Goal: Task Accomplishment & Management: Use online tool/utility

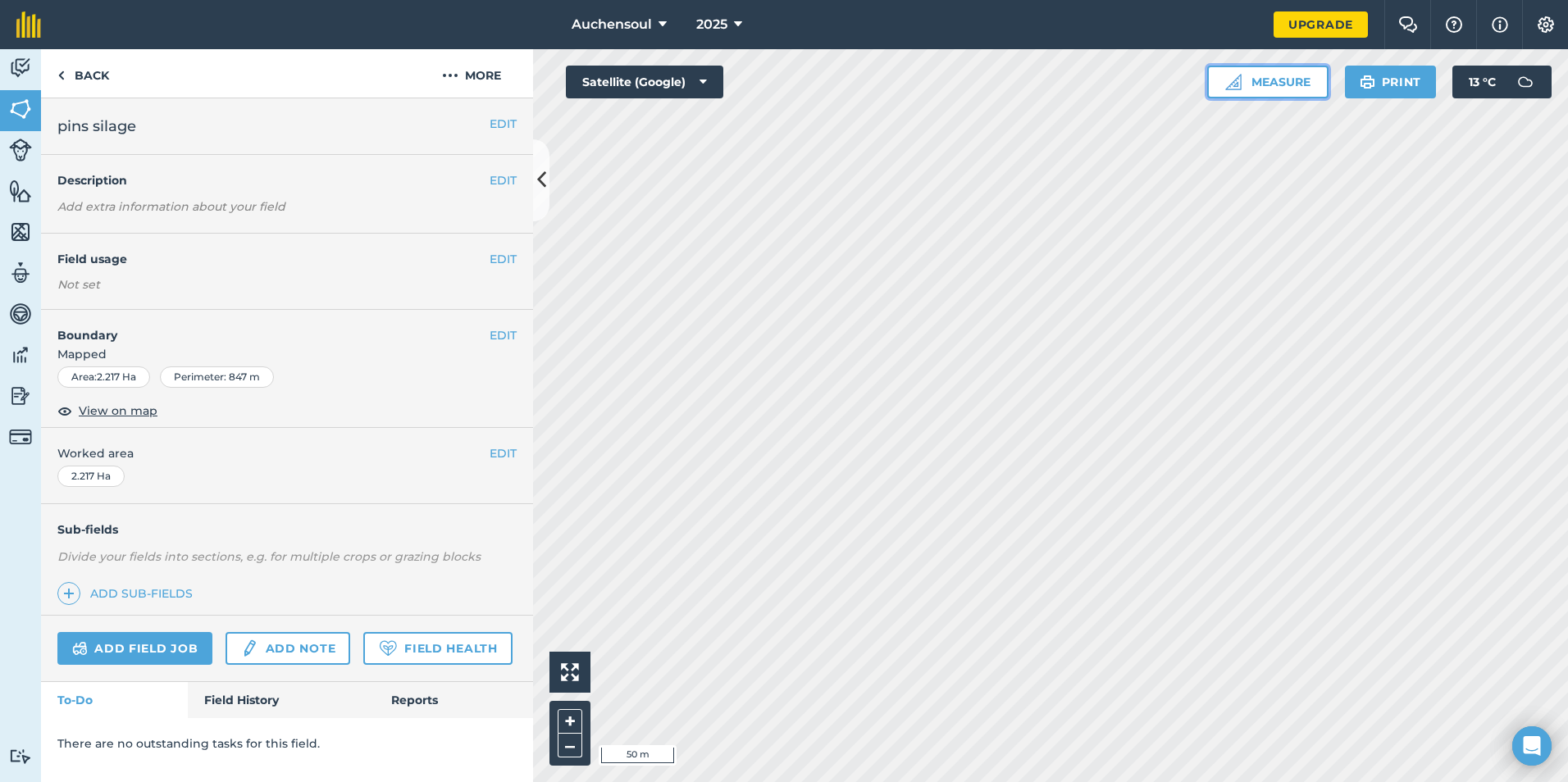
click at [1252, 90] on button "Measure" at bounding box center [1268, 82] width 122 height 32
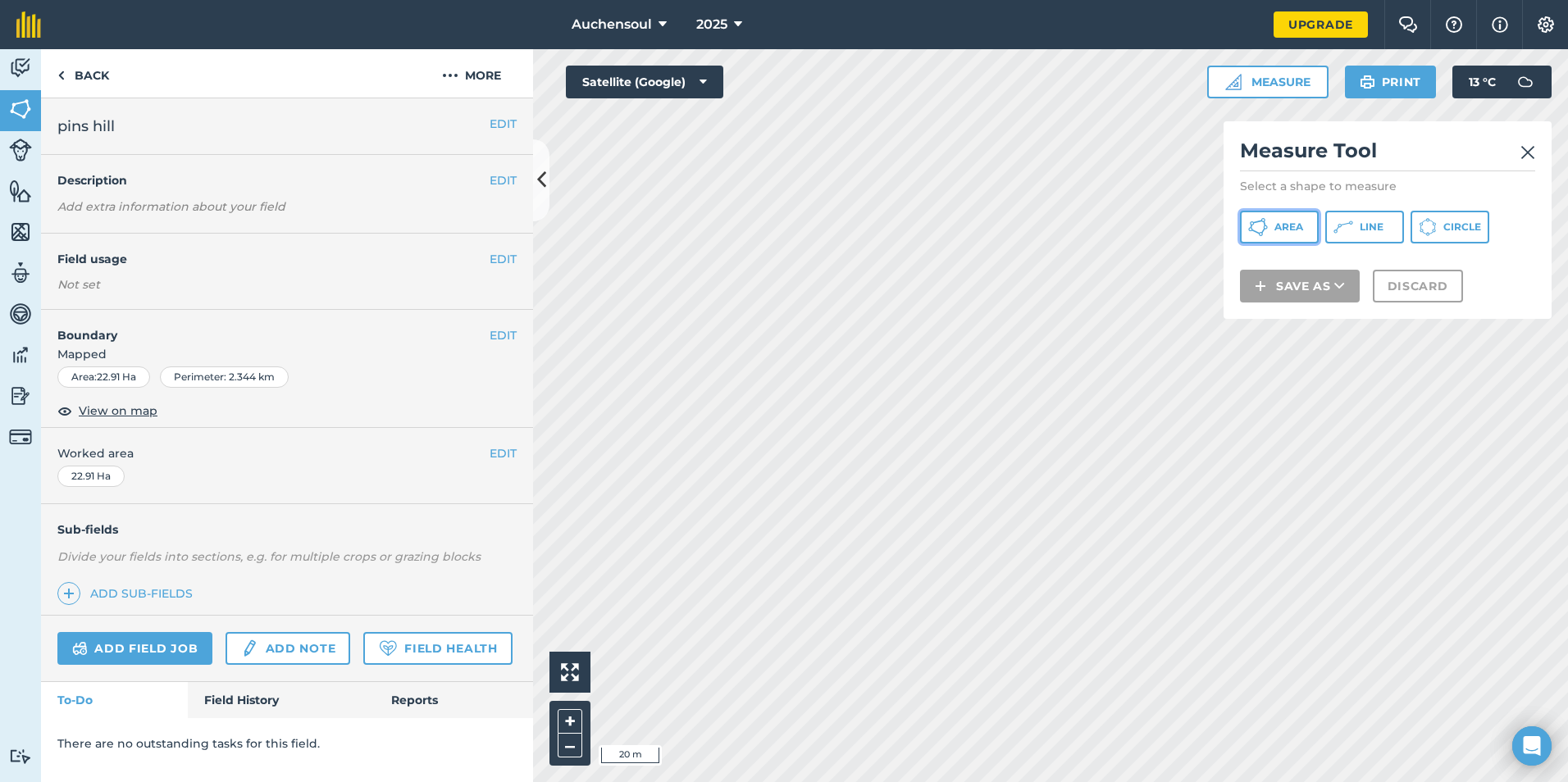
click at [1296, 233] on button "Area" at bounding box center [1279, 227] width 78 height 32
click at [1529, 148] on img at bounding box center [1528, 152] width 15 height 20
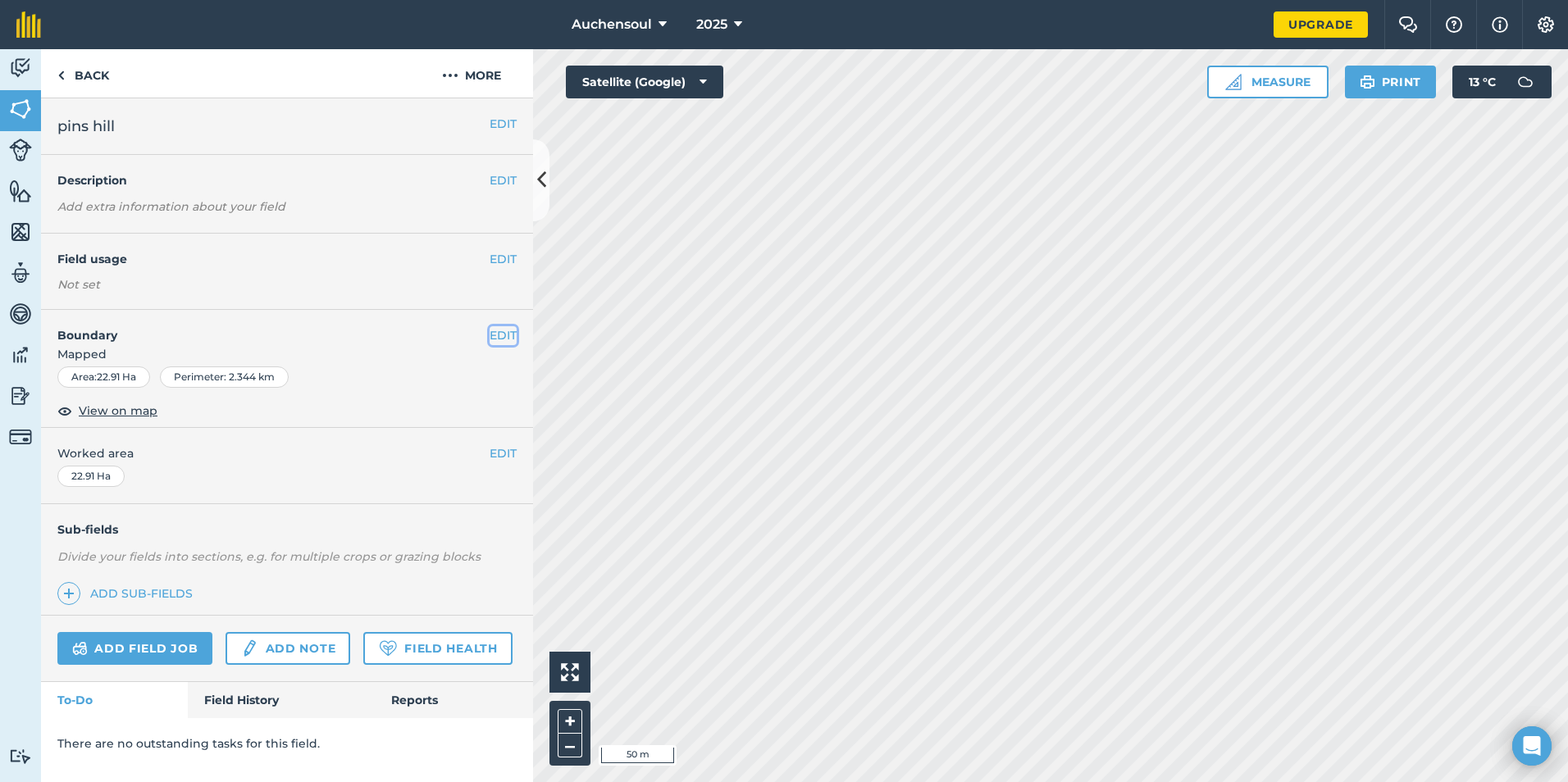
click at [505, 336] on button "EDIT" at bounding box center [503, 336] width 27 height 18
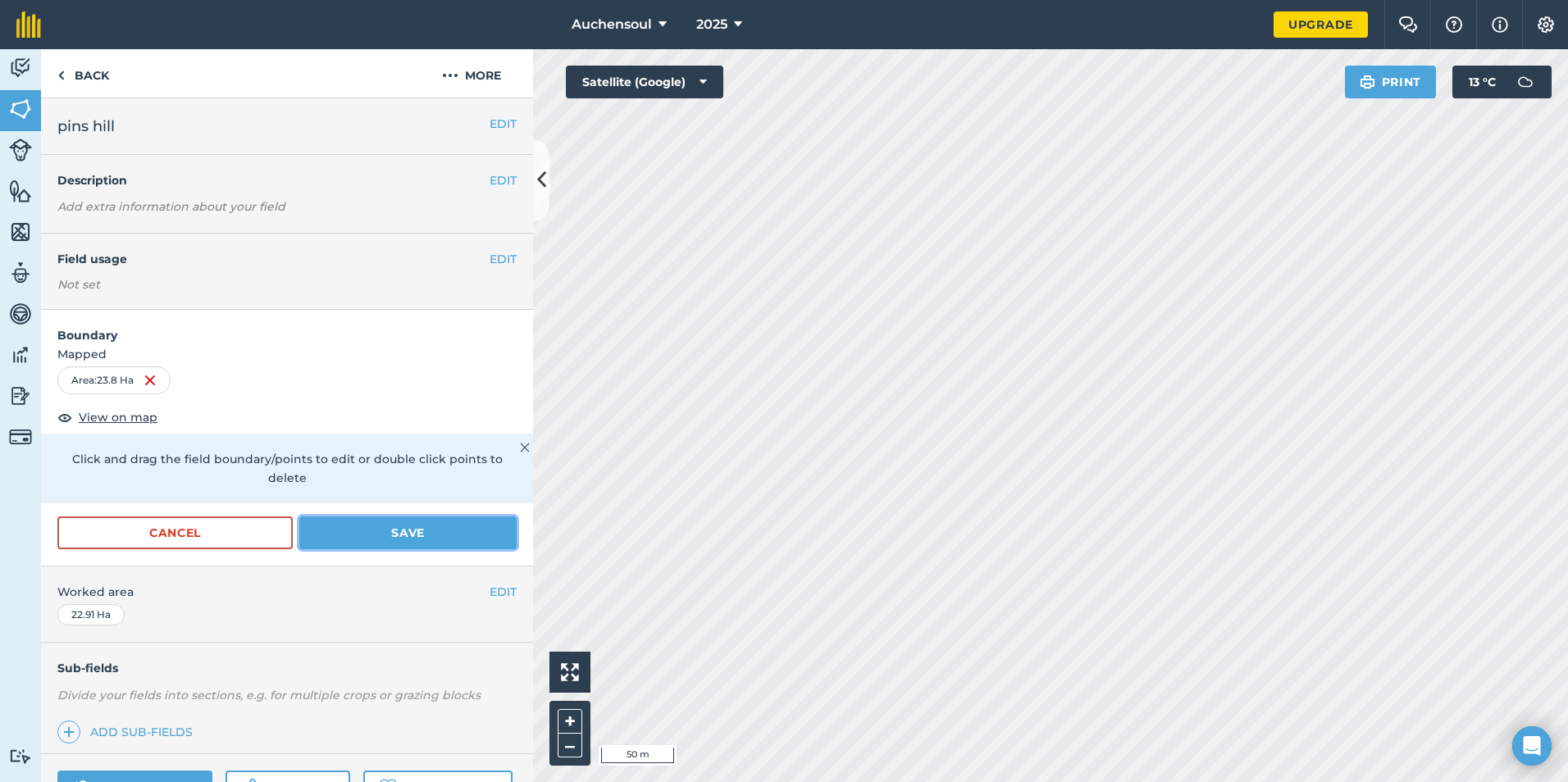
click at [462, 528] on button "Save" at bounding box center [407, 532] width 217 height 32
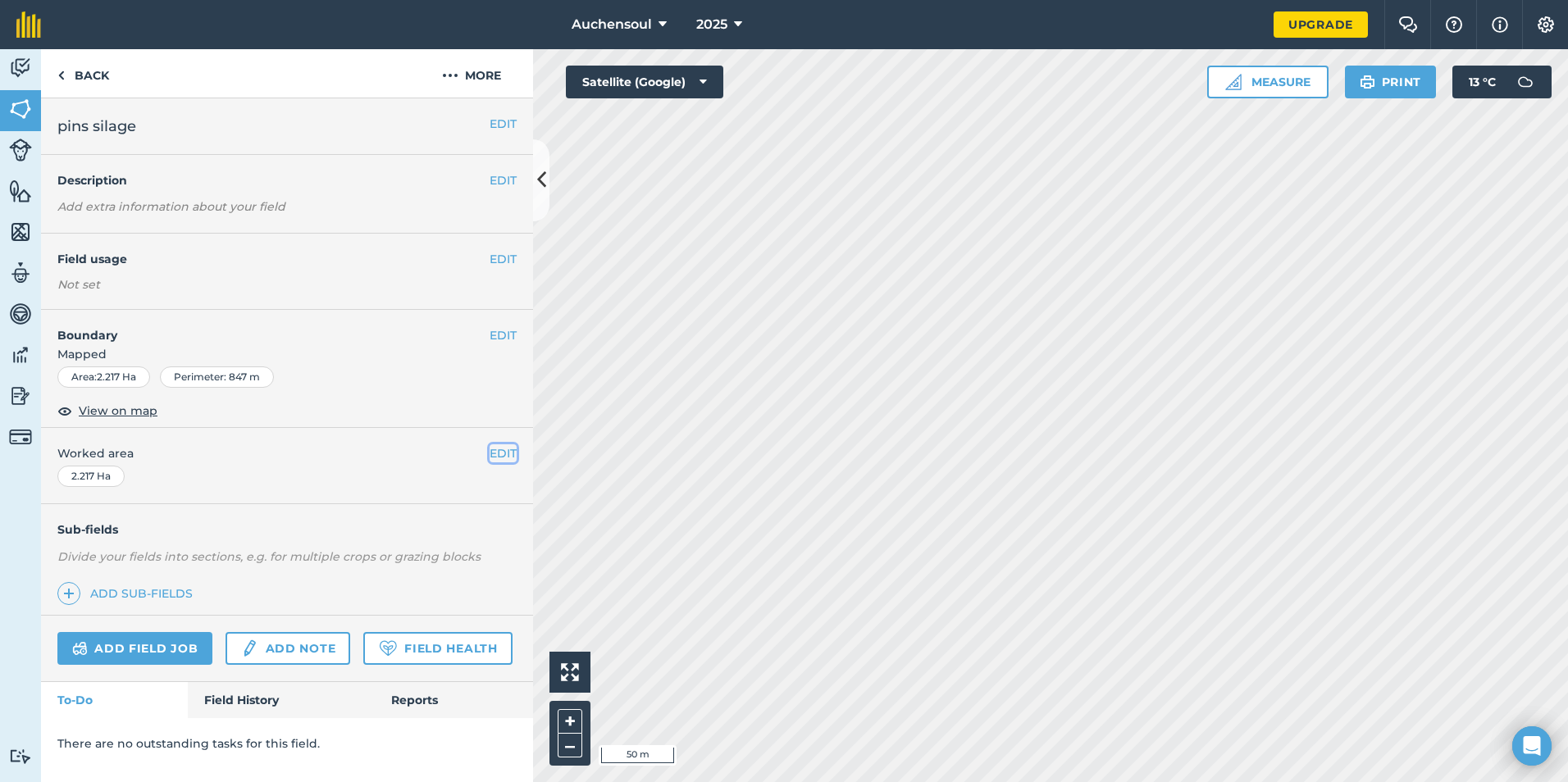
click at [499, 447] on button "EDIT" at bounding box center [503, 453] width 27 height 18
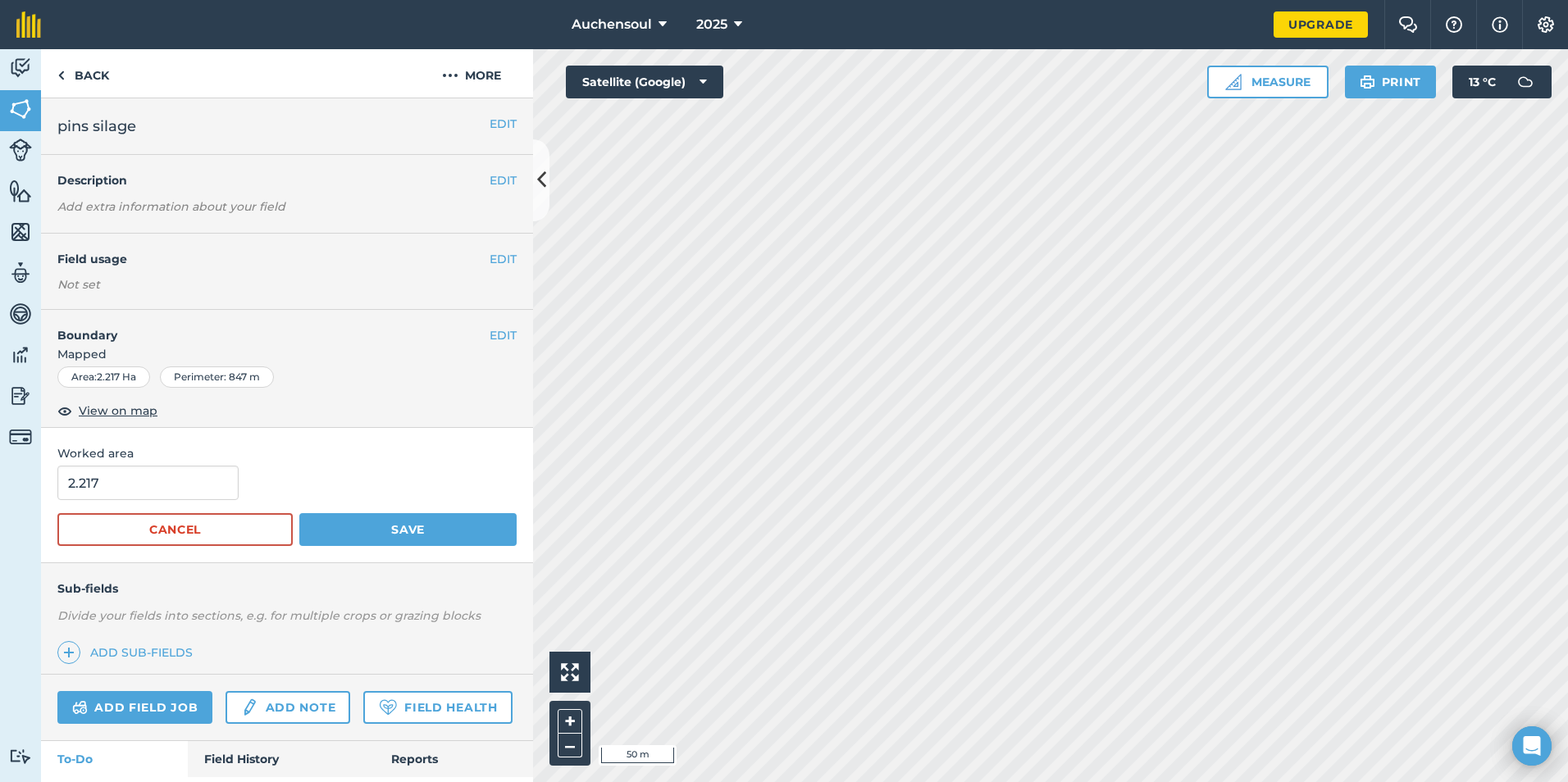
click at [436, 467] on div "2.217" at bounding box center [287, 482] width 459 height 34
click at [490, 336] on button "EDIT" at bounding box center [503, 336] width 27 height 18
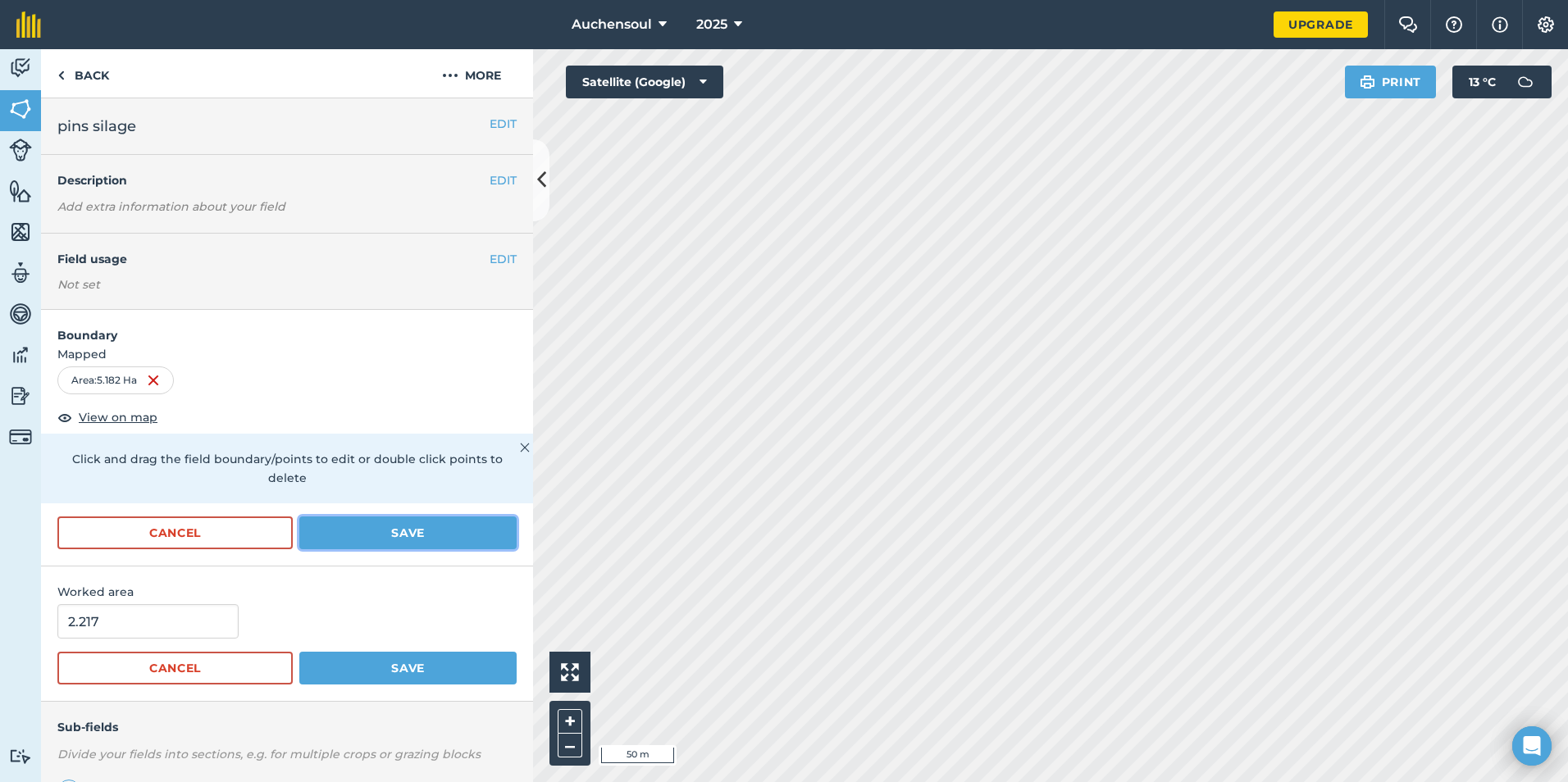
click at [478, 530] on button "Save" at bounding box center [407, 532] width 217 height 32
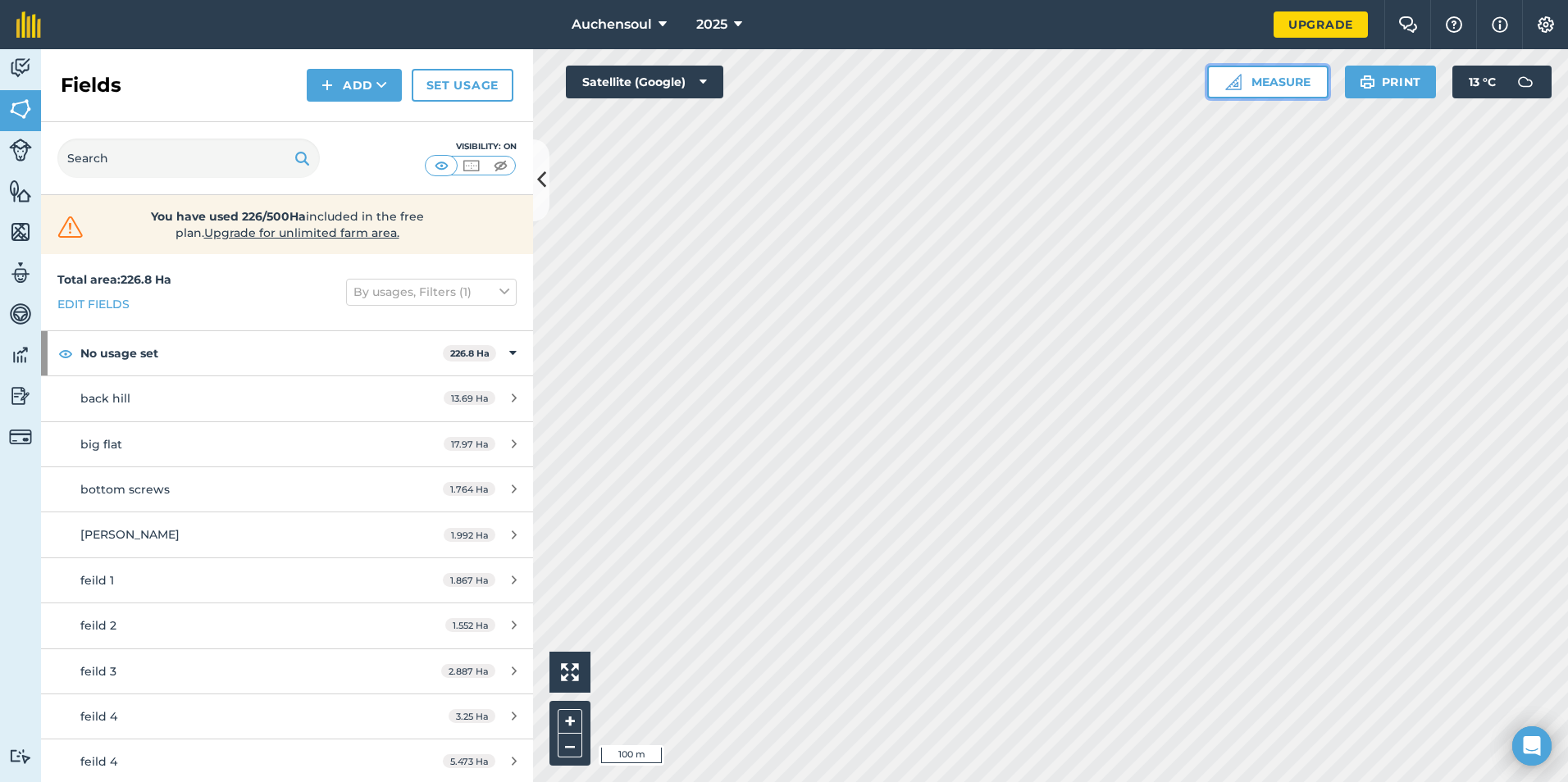
click at [1280, 75] on button "Measure" at bounding box center [1268, 82] width 122 height 32
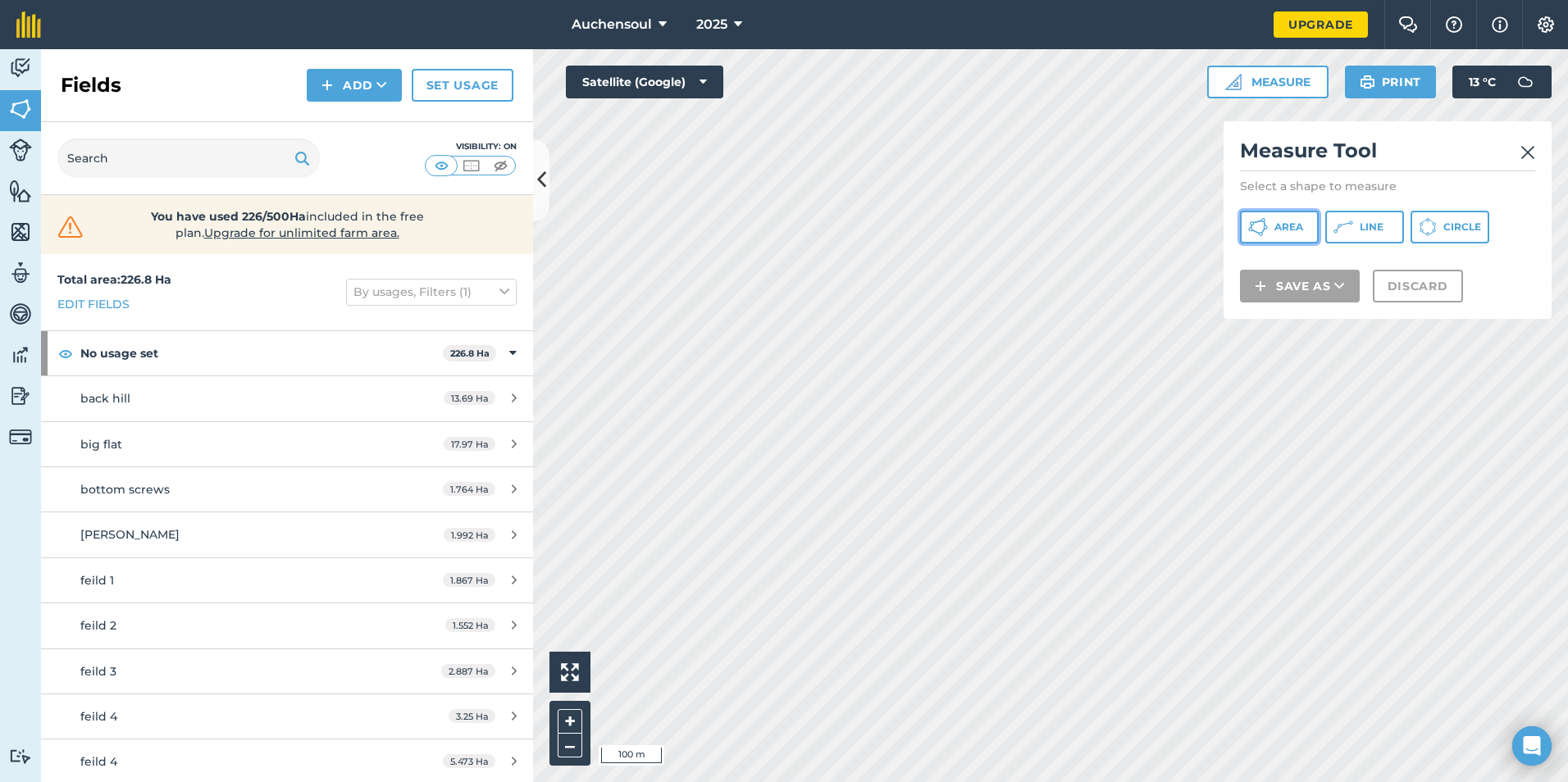
click at [1266, 224] on icon at bounding box center [1258, 227] width 20 height 20
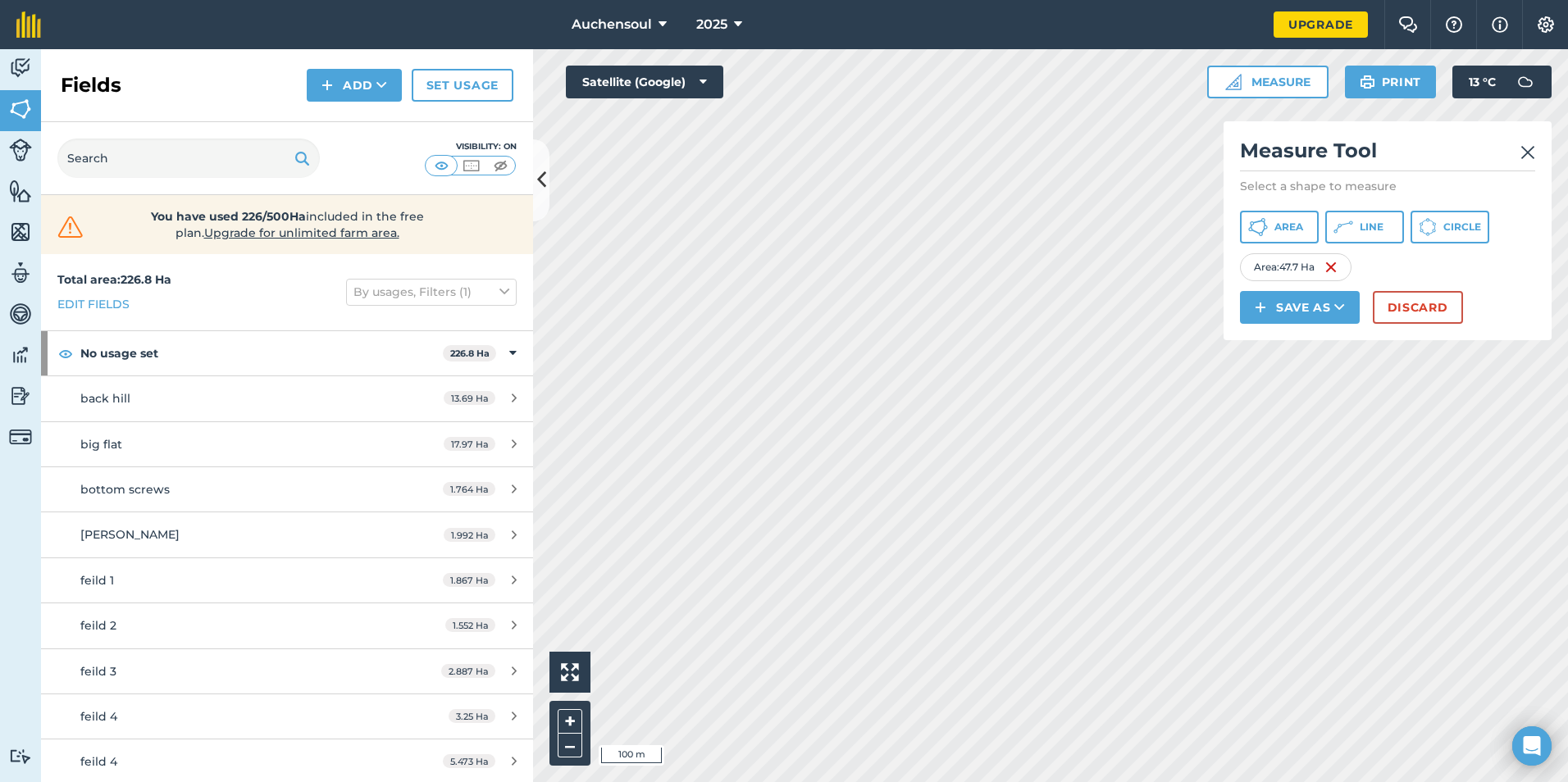
click at [1014, 0] on html "Auchensoul 2025 Upgrade Farm Chat Help Info Settings Map printing is not availa…" at bounding box center [784, 391] width 1568 height 782
click at [126, 163] on input "text" at bounding box center [188, 157] width 262 height 39
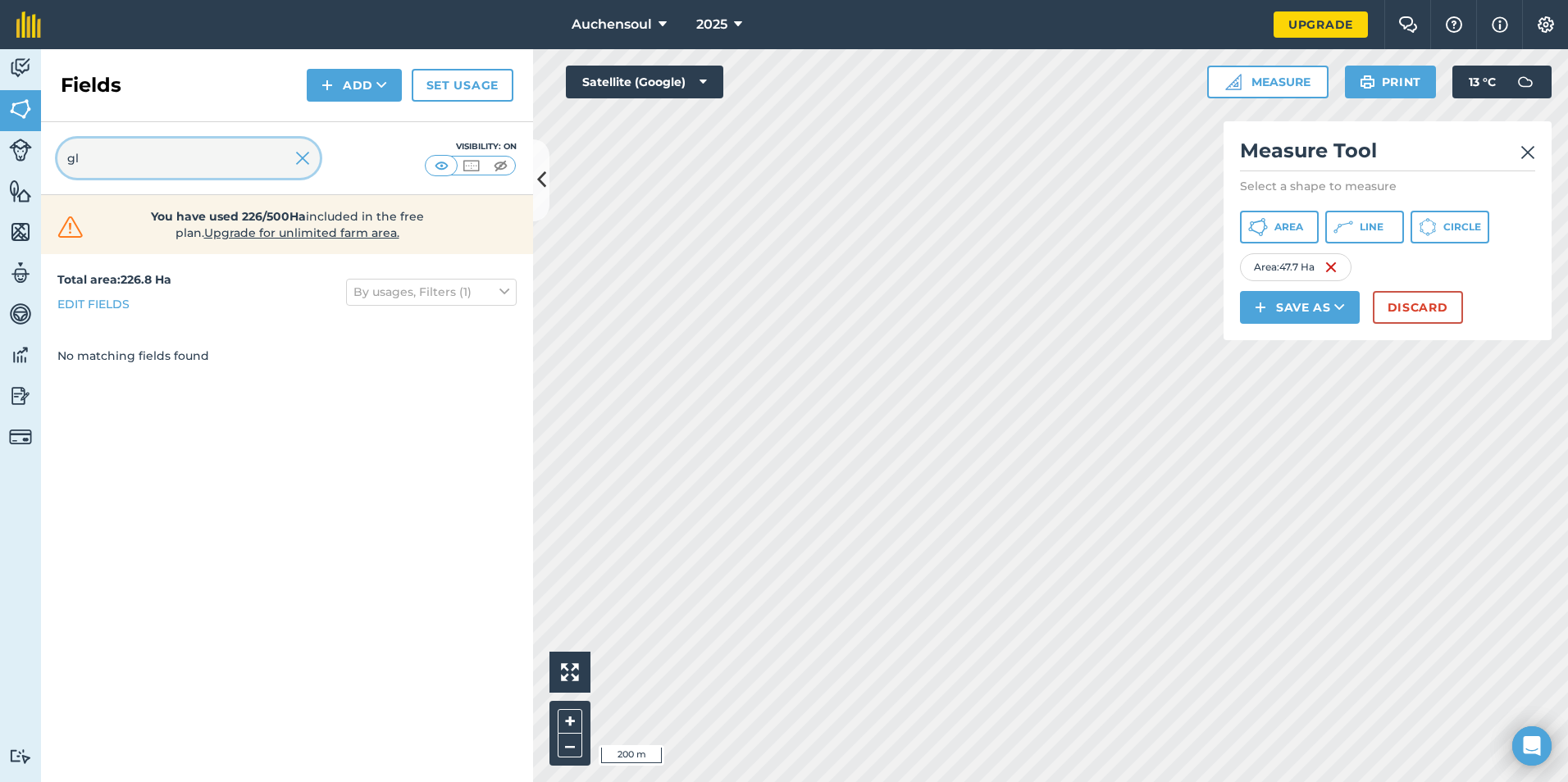
type input "g"
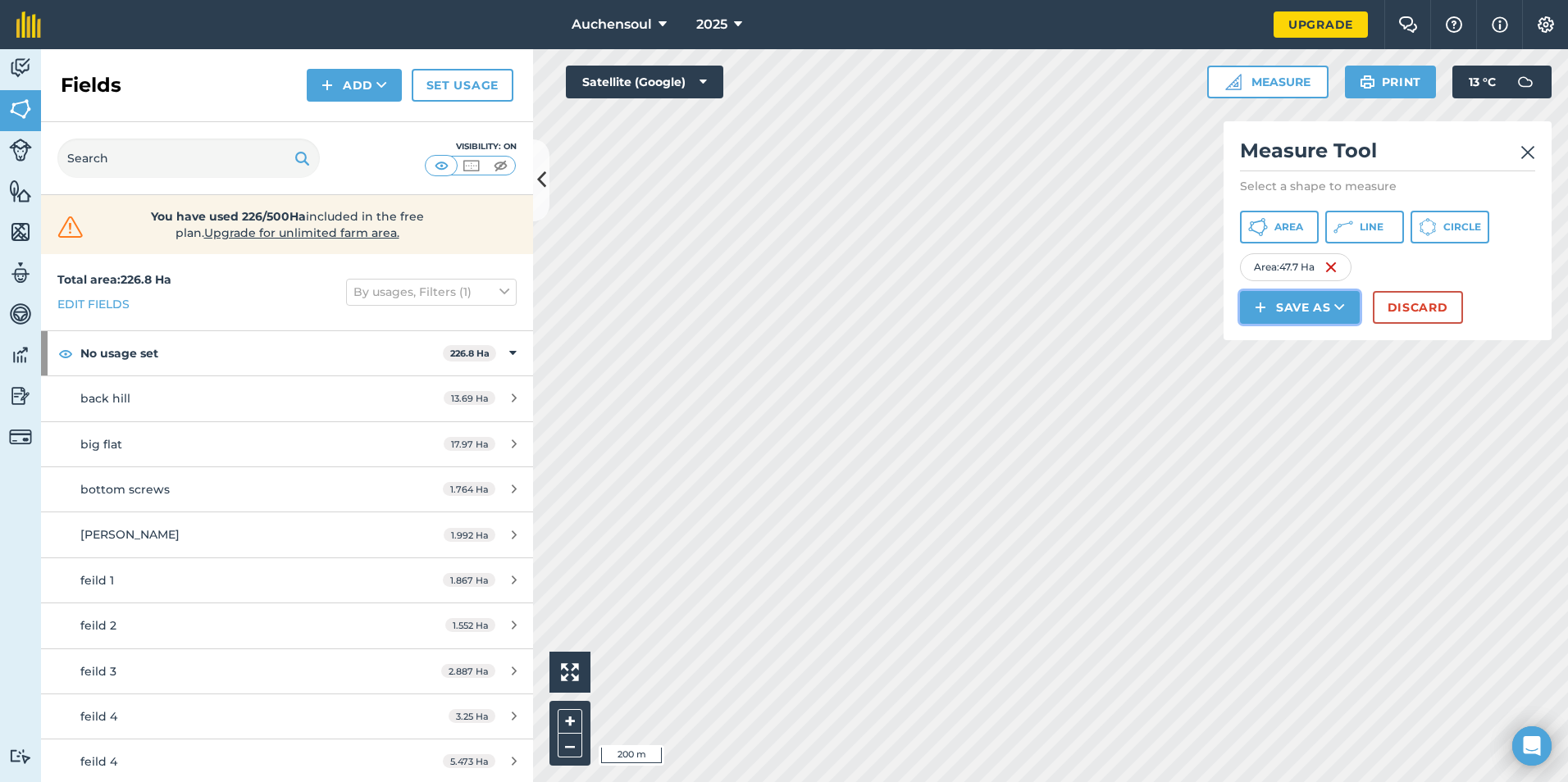
click at [1315, 302] on button "Save as" at bounding box center [1300, 306] width 120 height 32
click at [1286, 351] on link "Field" at bounding box center [1300, 344] width 115 height 36
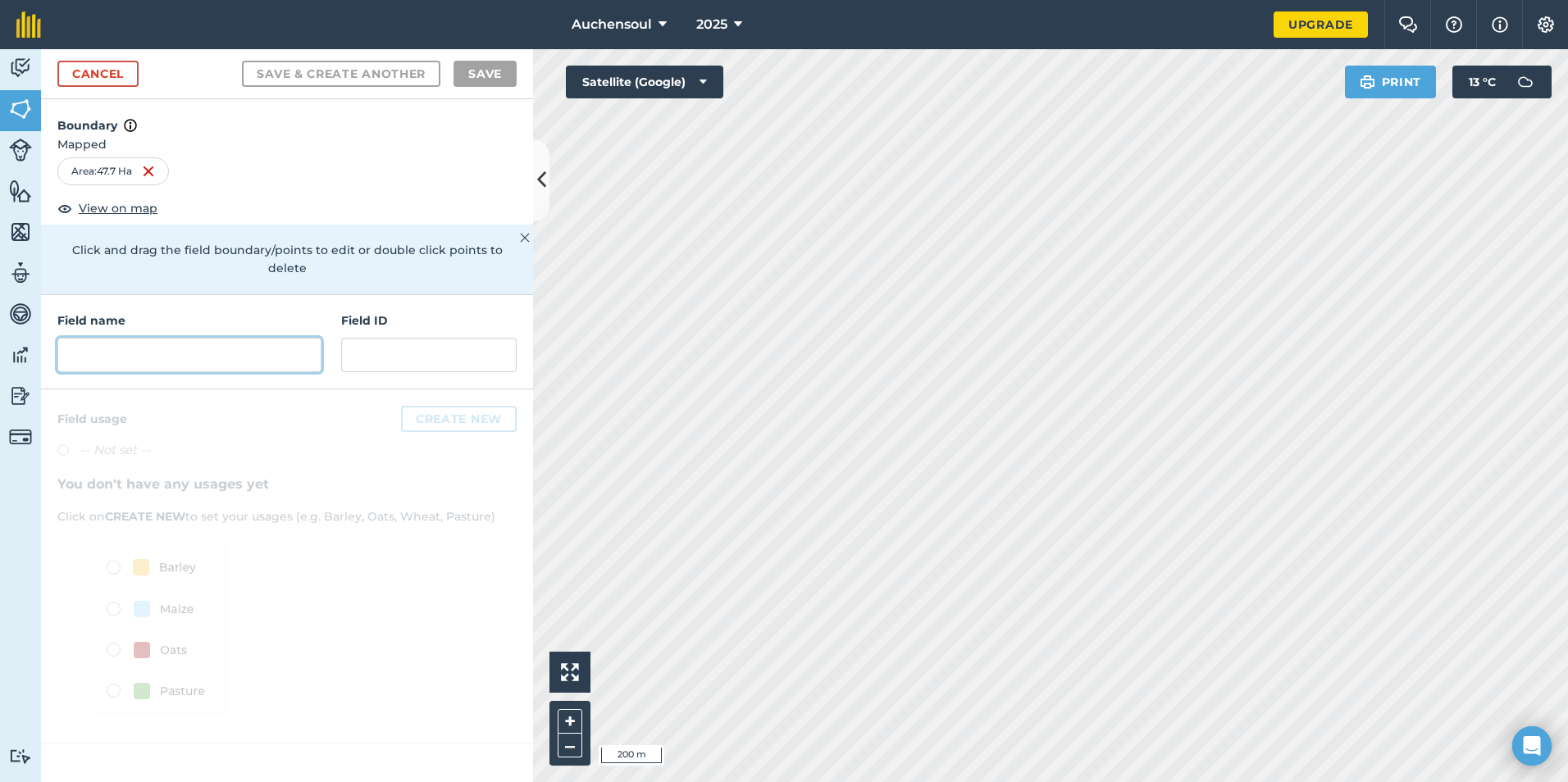
click at [136, 341] on input "text" at bounding box center [189, 354] width 264 height 34
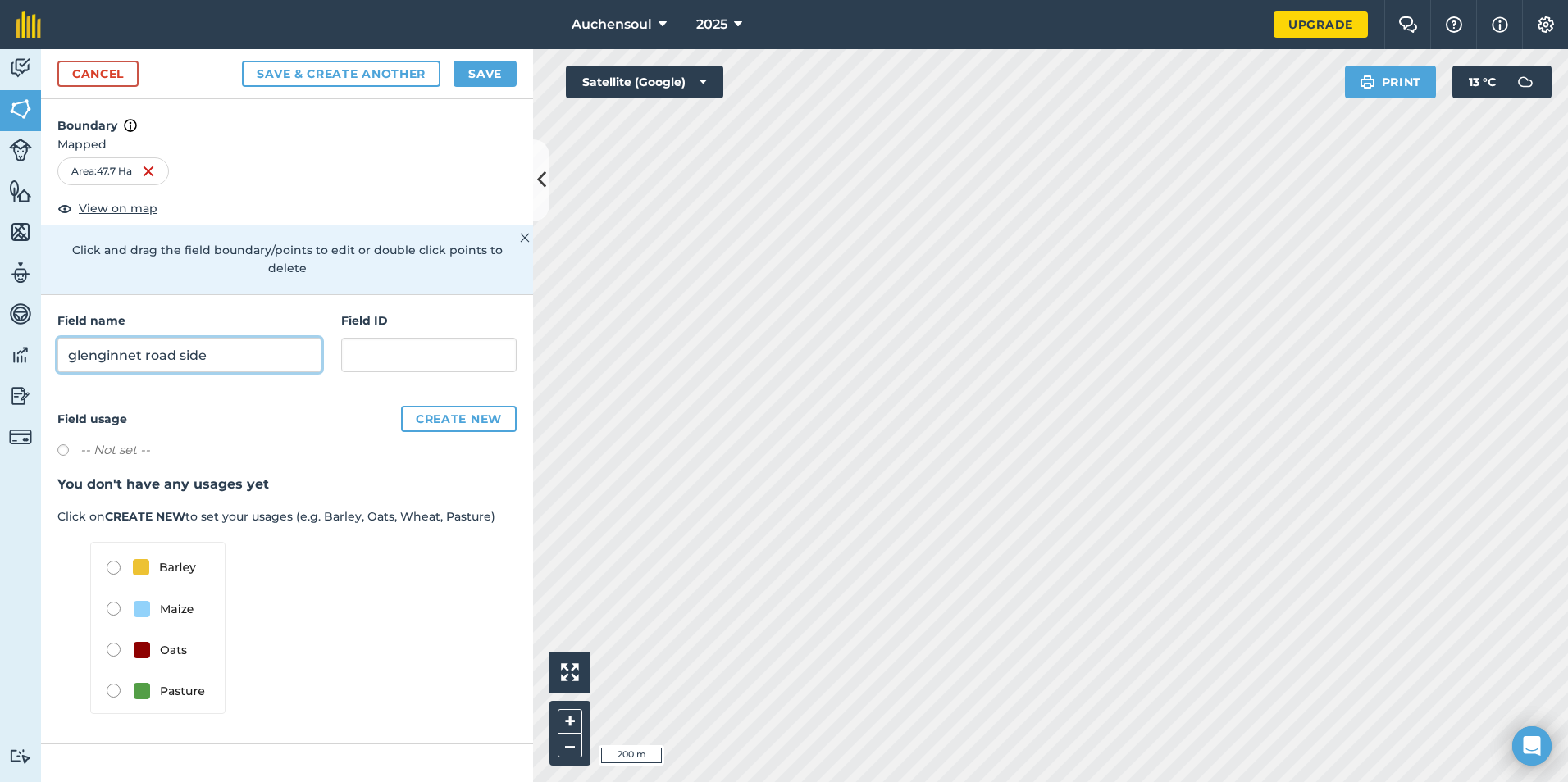
type input "glenginnet road side"
click at [499, 65] on button "Save" at bounding box center [485, 73] width 63 height 26
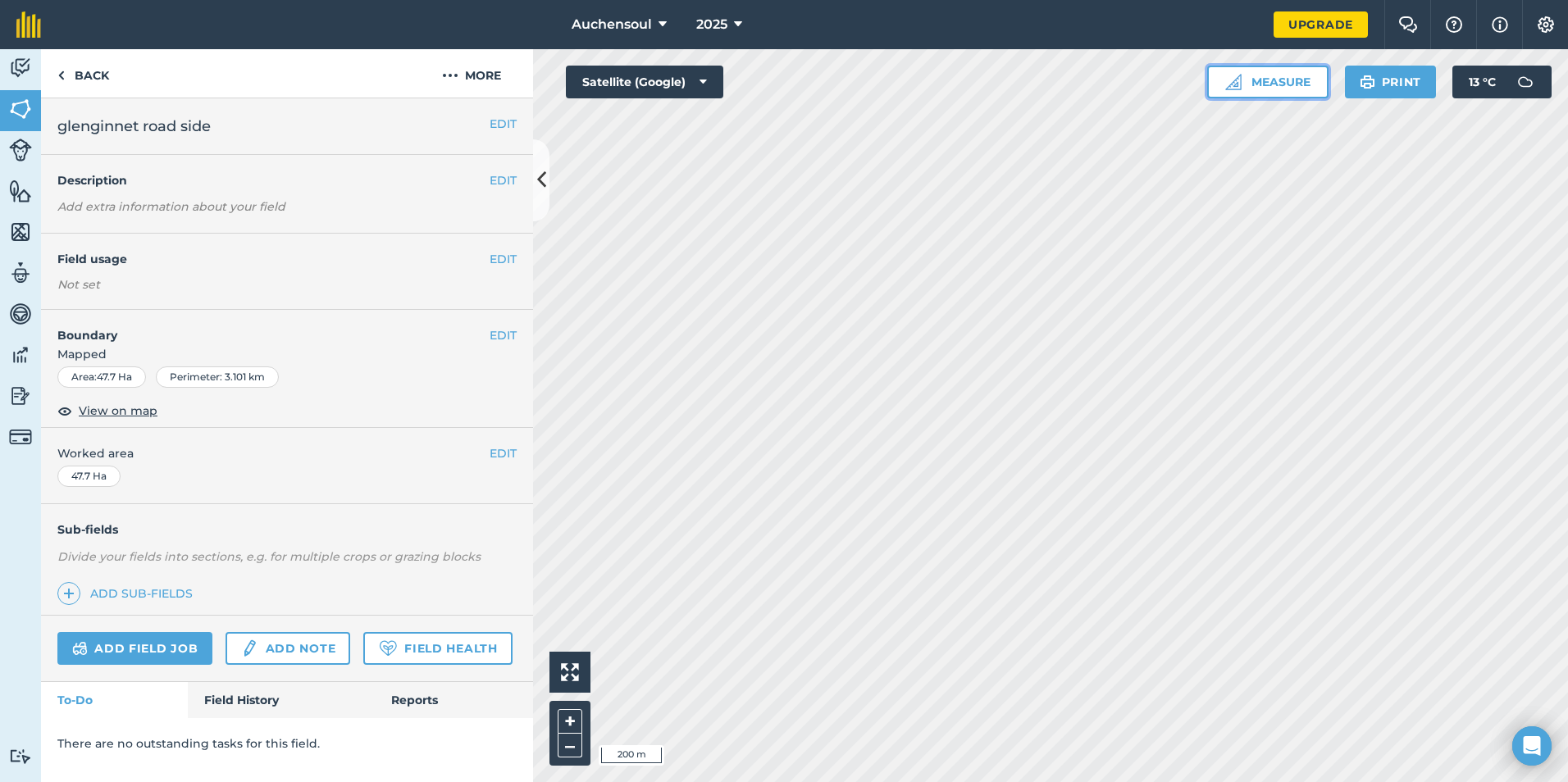
click at [1268, 78] on button "Measure" at bounding box center [1268, 82] width 122 height 32
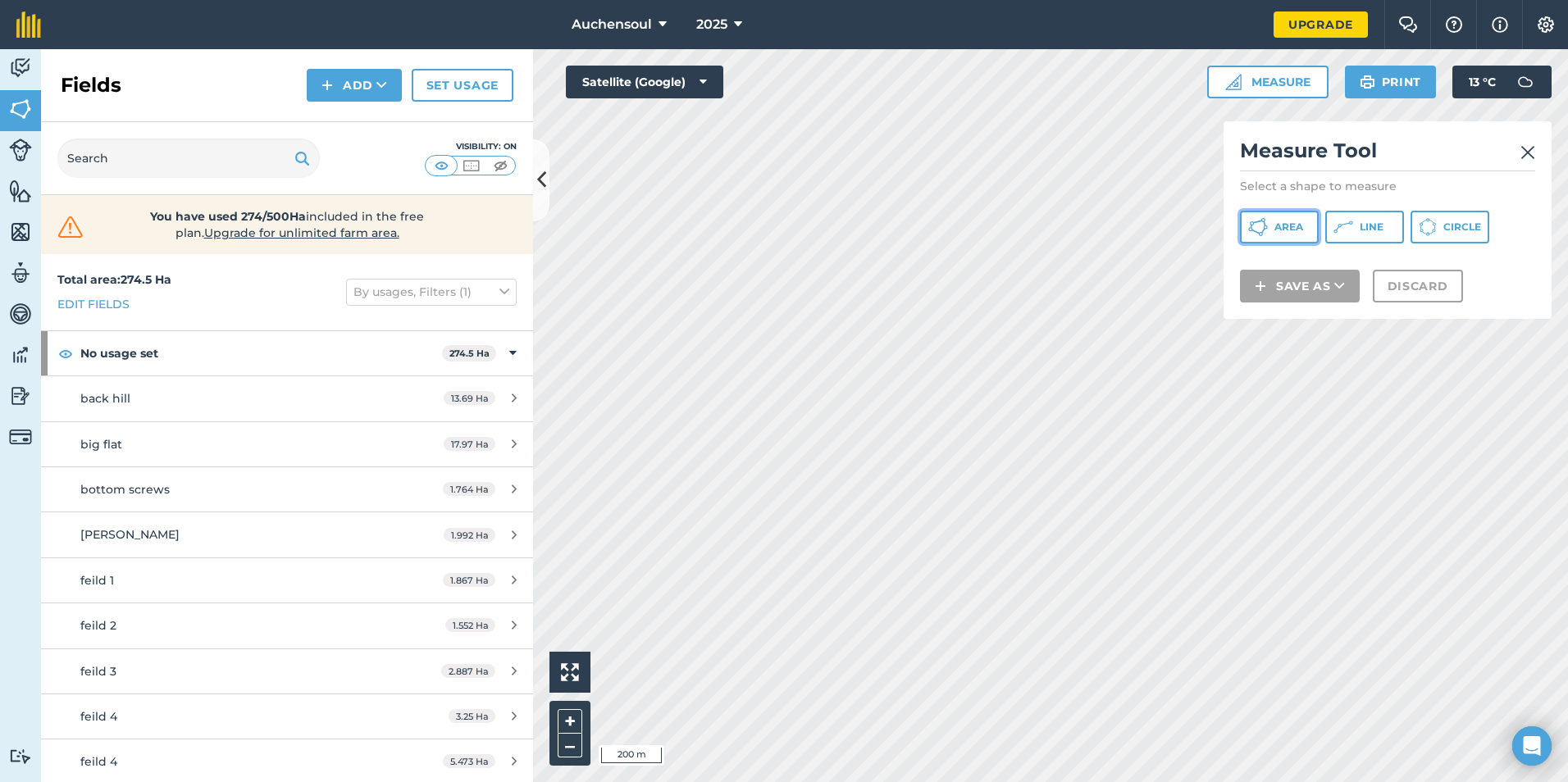
click at [1278, 225] on span "Area" at bounding box center [1288, 227] width 28 height 13
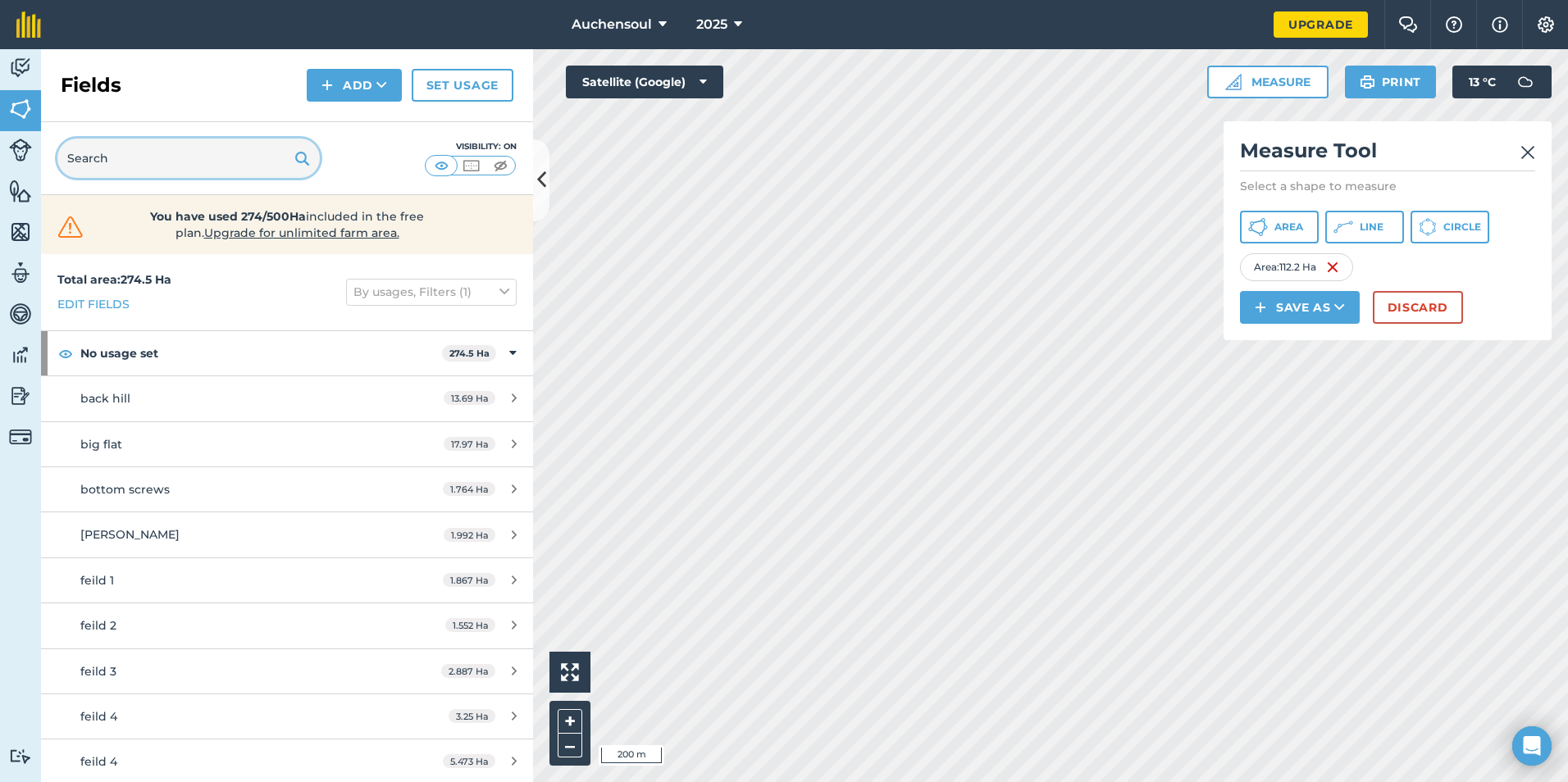
click at [92, 159] on input "text" at bounding box center [188, 157] width 262 height 39
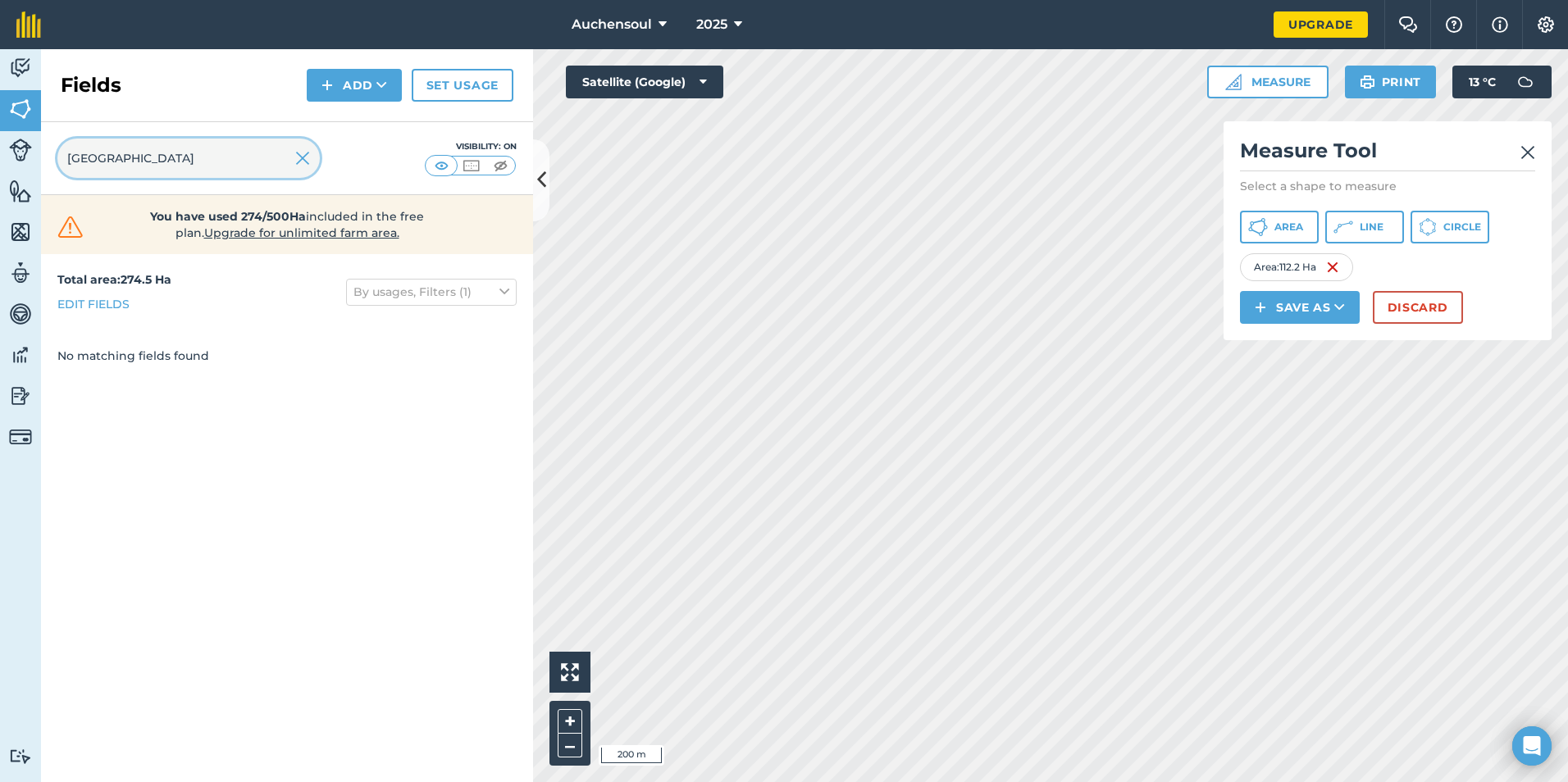
type input "glenginnet hill"
click at [345, 88] on button "Add" at bounding box center [354, 85] width 95 height 32
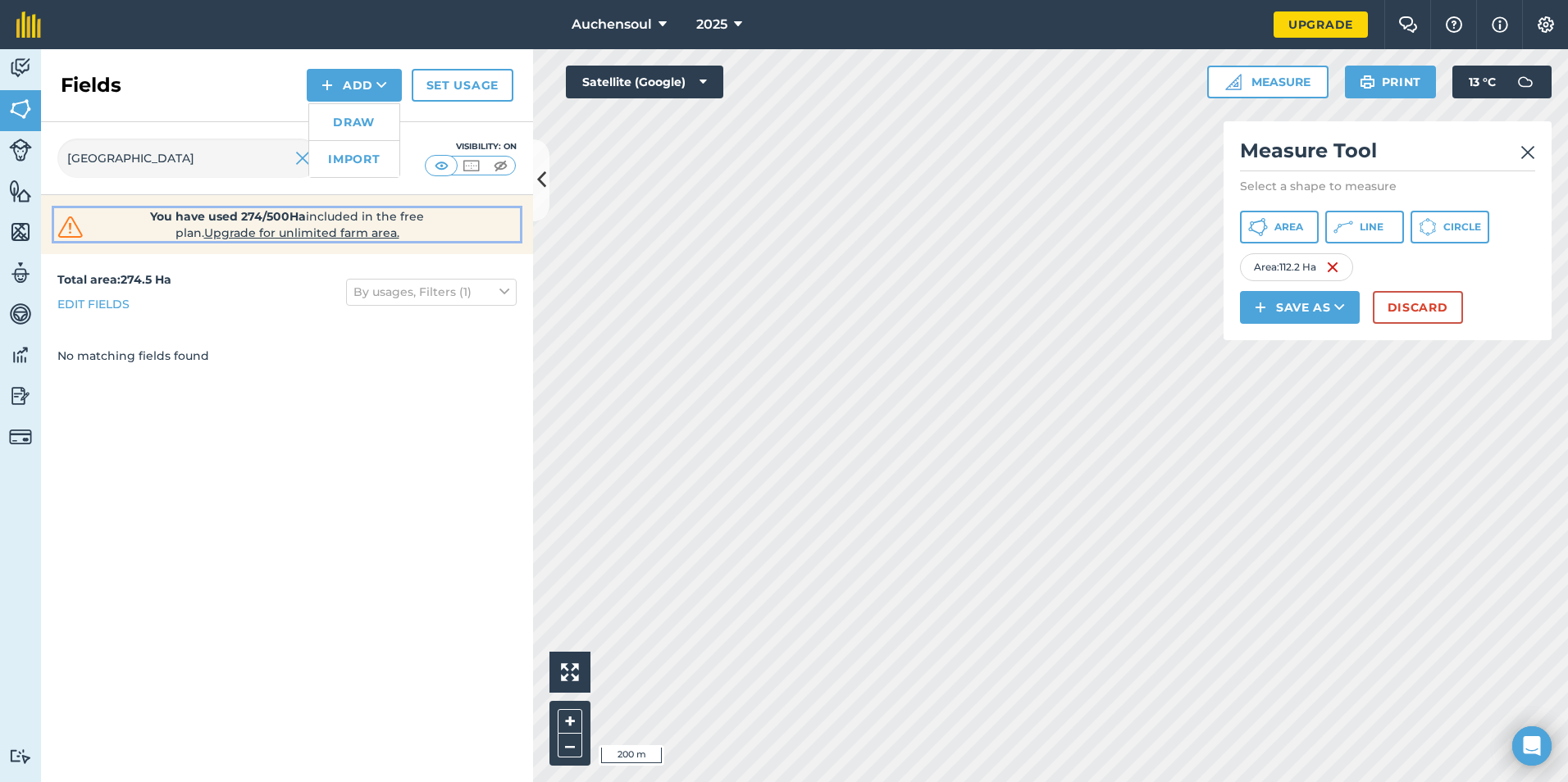
click at [418, 233] on span "You have used 274/500Ha included in the free plan . Upgrade for unlimited farm …" at bounding box center [287, 224] width 349 height 32
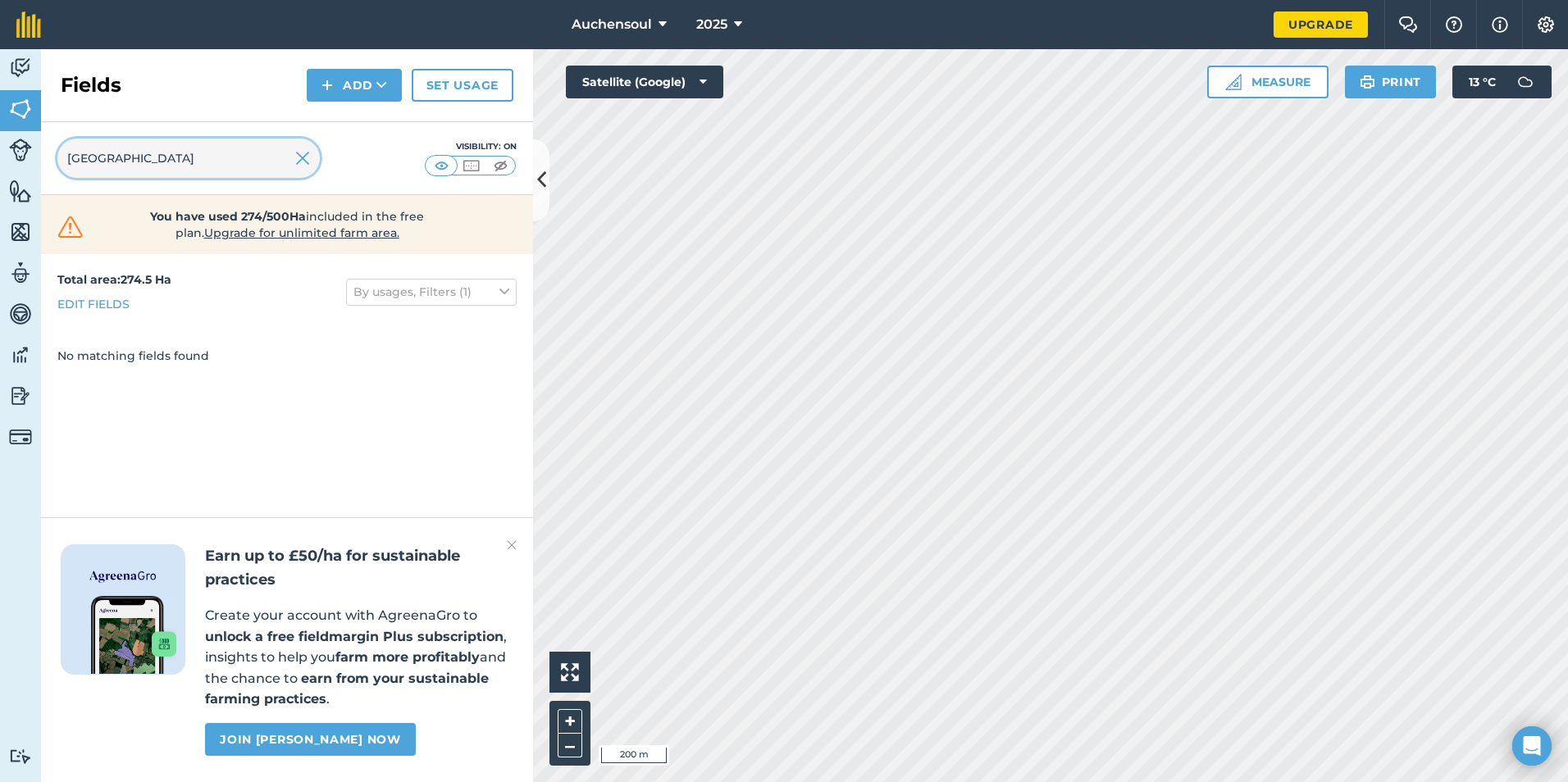
click at [294, 158] on input "glenginnet hill" at bounding box center [188, 157] width 262 height 39
click at [305, 153] on img at bounding box center [302, 158] width 15 height 20
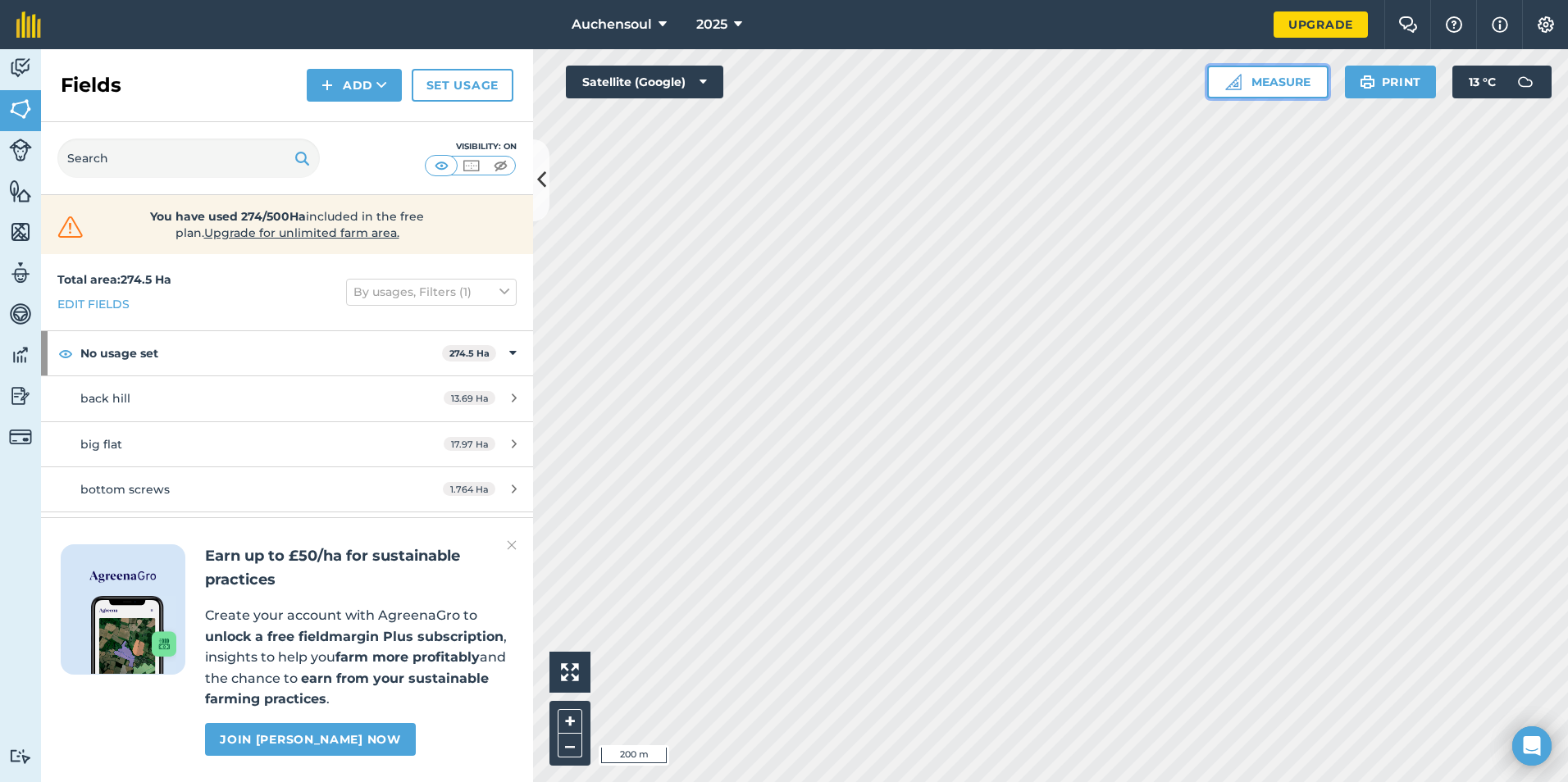
click at [1250, 87] on button "Measure" at bounding box center [1268, 82] width 122 height 32
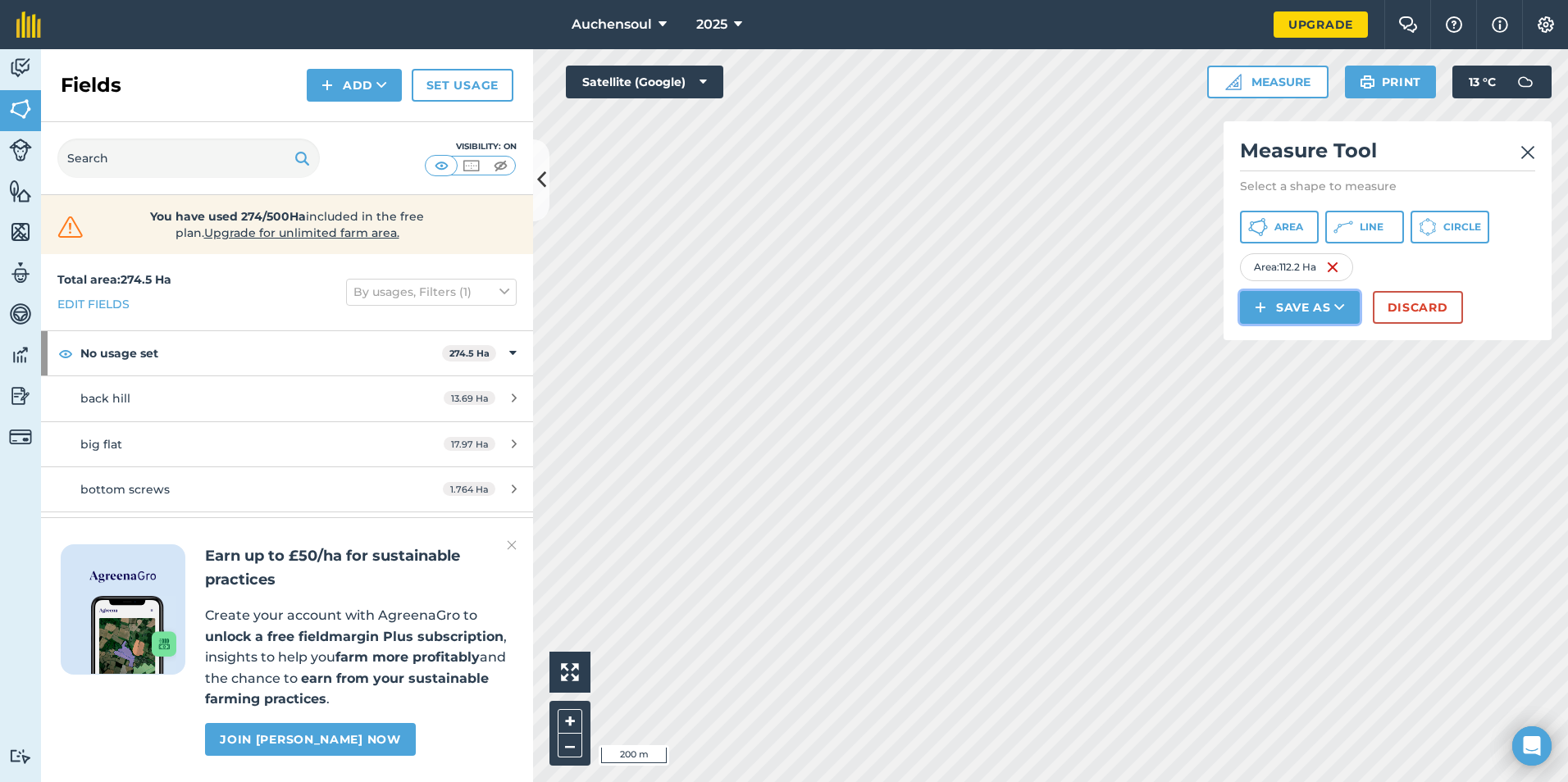
click at [1298, 314] on button "Save as" at bounding box center [1300, 306] width 120 height 32
click at [1278, 349] on link "Field" at bounding box center [1300, 344] width 115 height 36
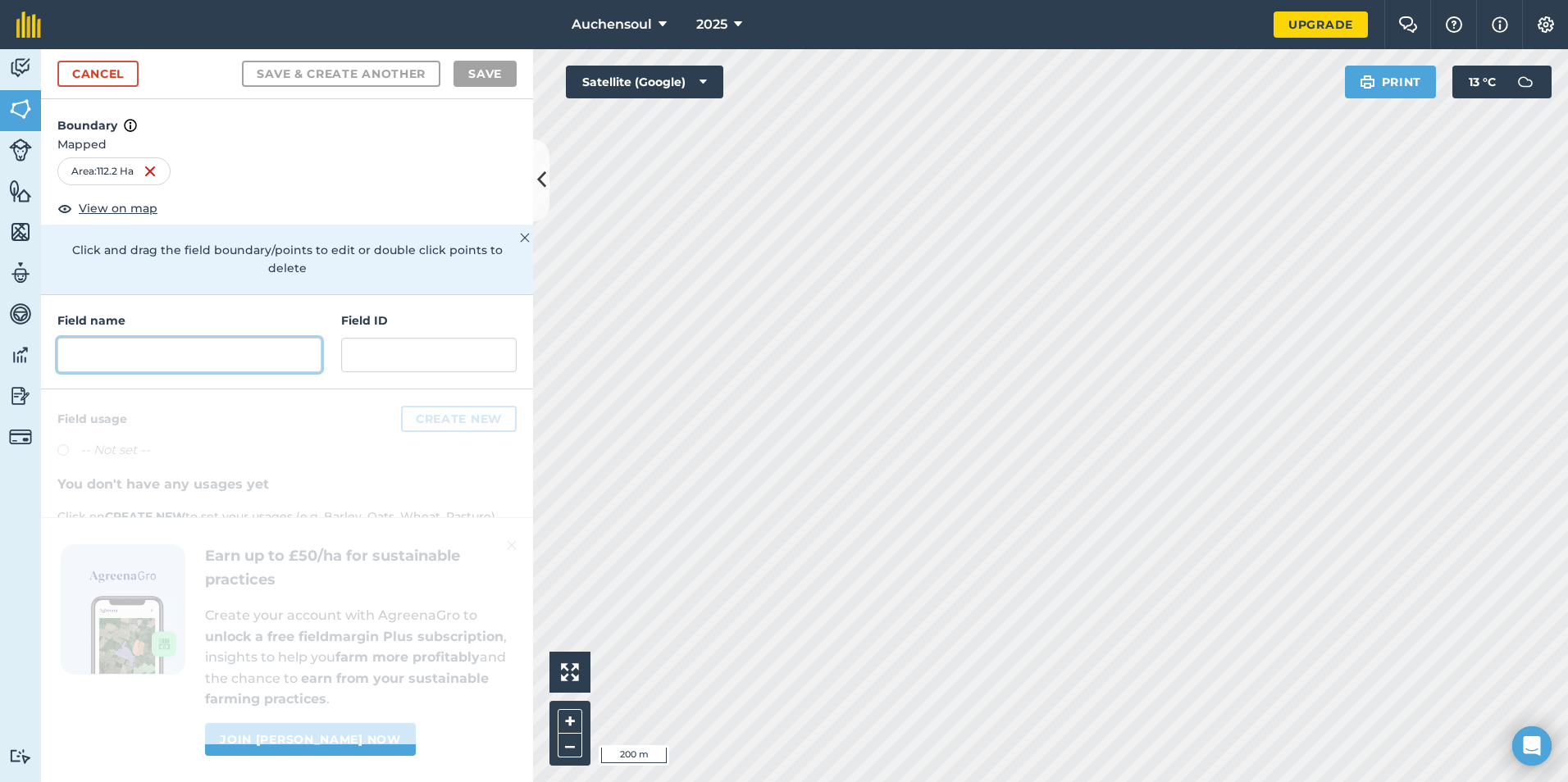
click at [217, 337] on input "text" at bounding box center [189, 354] width 264 height 34
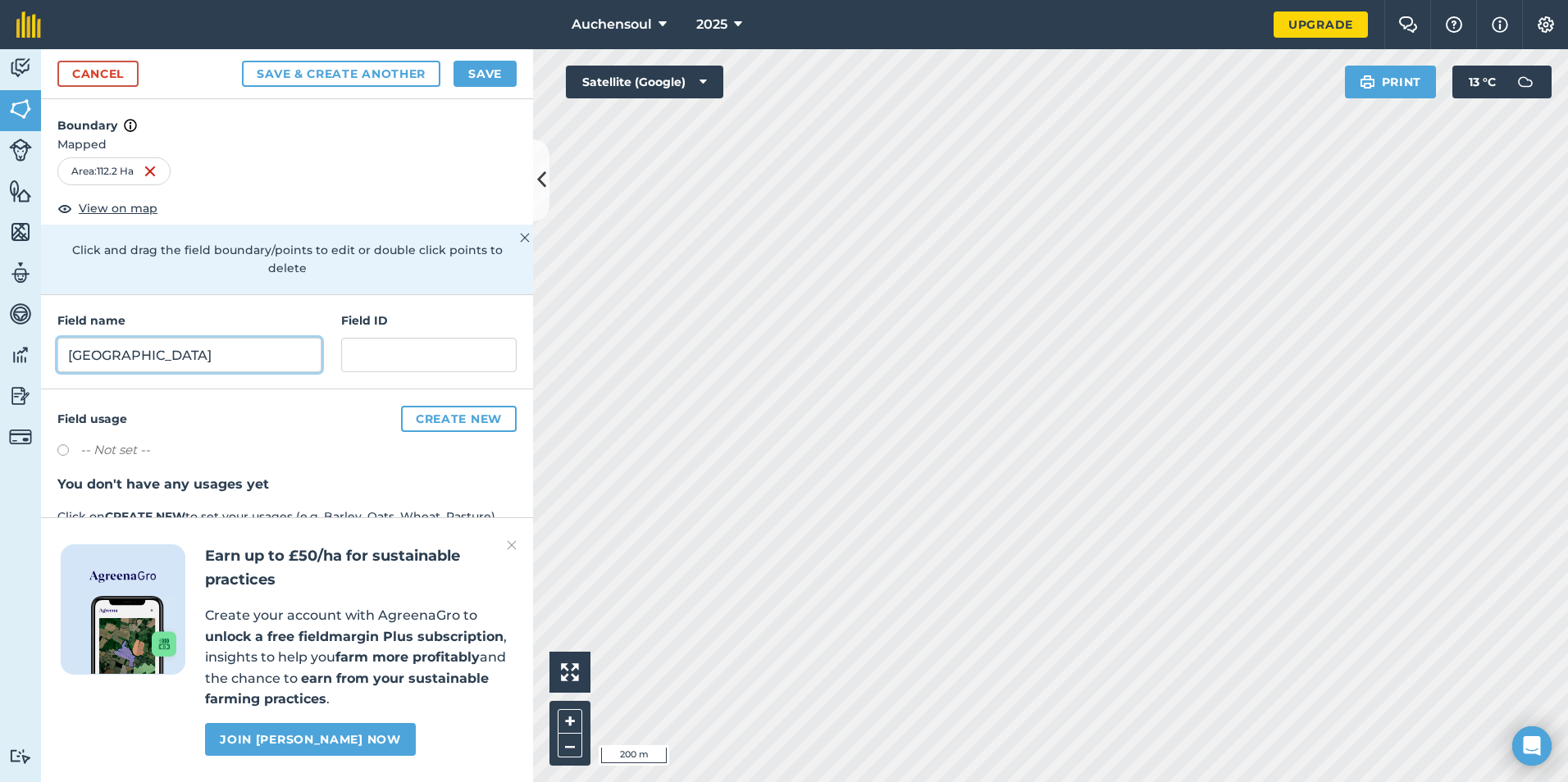
type input "glenginnet hill"
click at [457, 413] on button "Create new" at bounding box center [458, 418] width 116 height 26
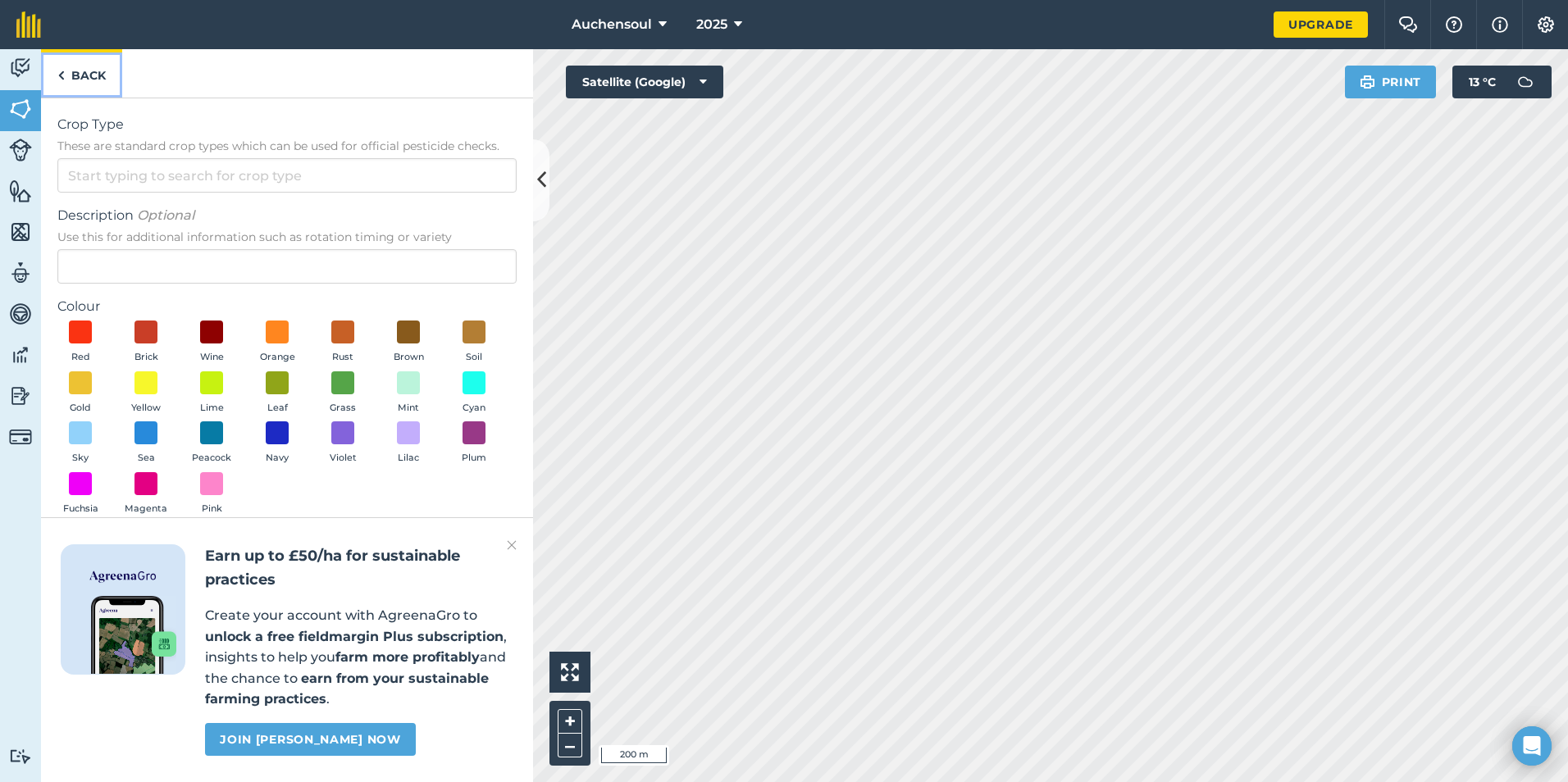
click at [67, 78] on link "Back" at bounding box center [81, 73] width 81 height 48
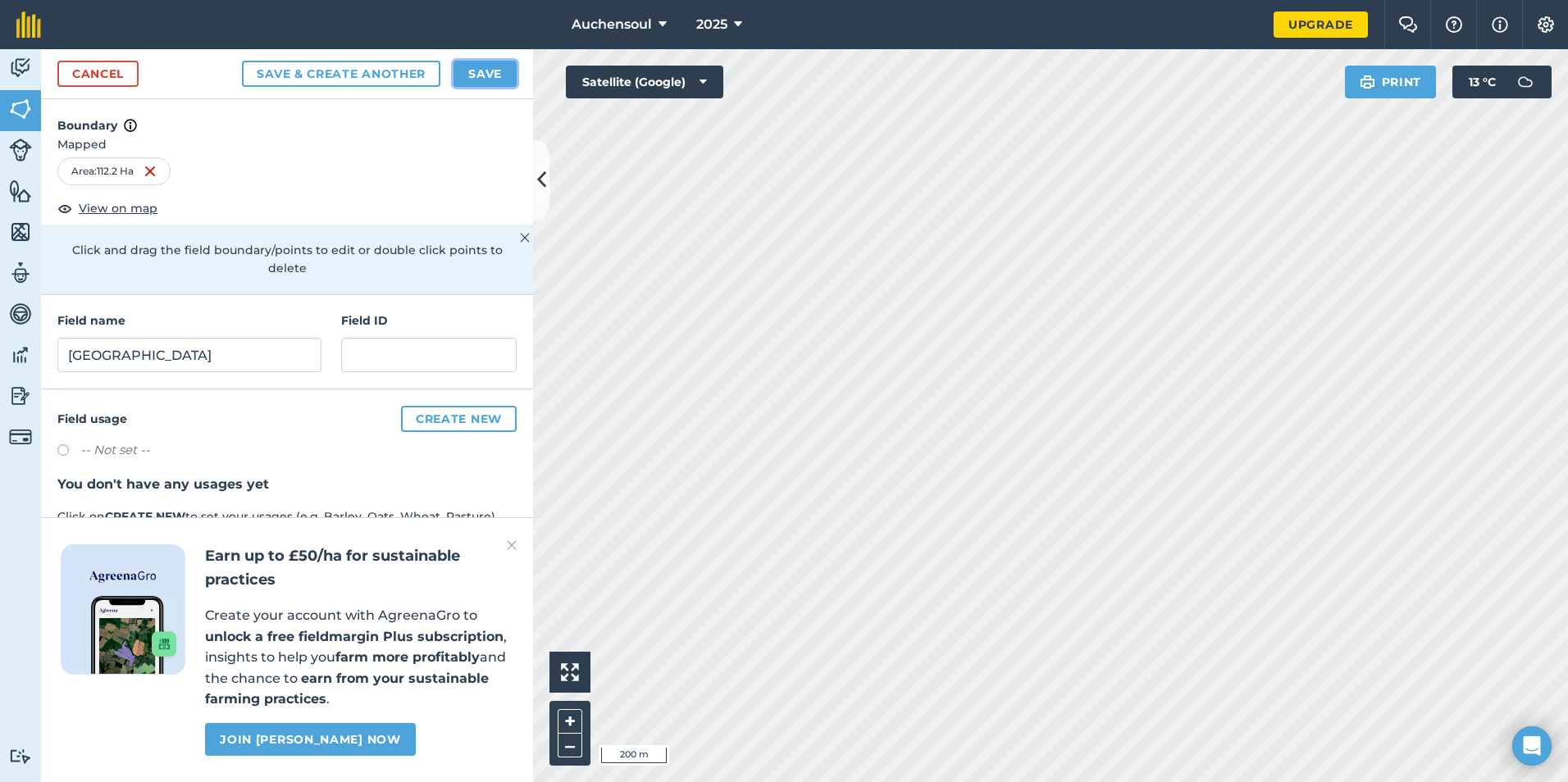
click at [479, 78] on button "Save" at bounding box center [485, 73] width 63 height 26
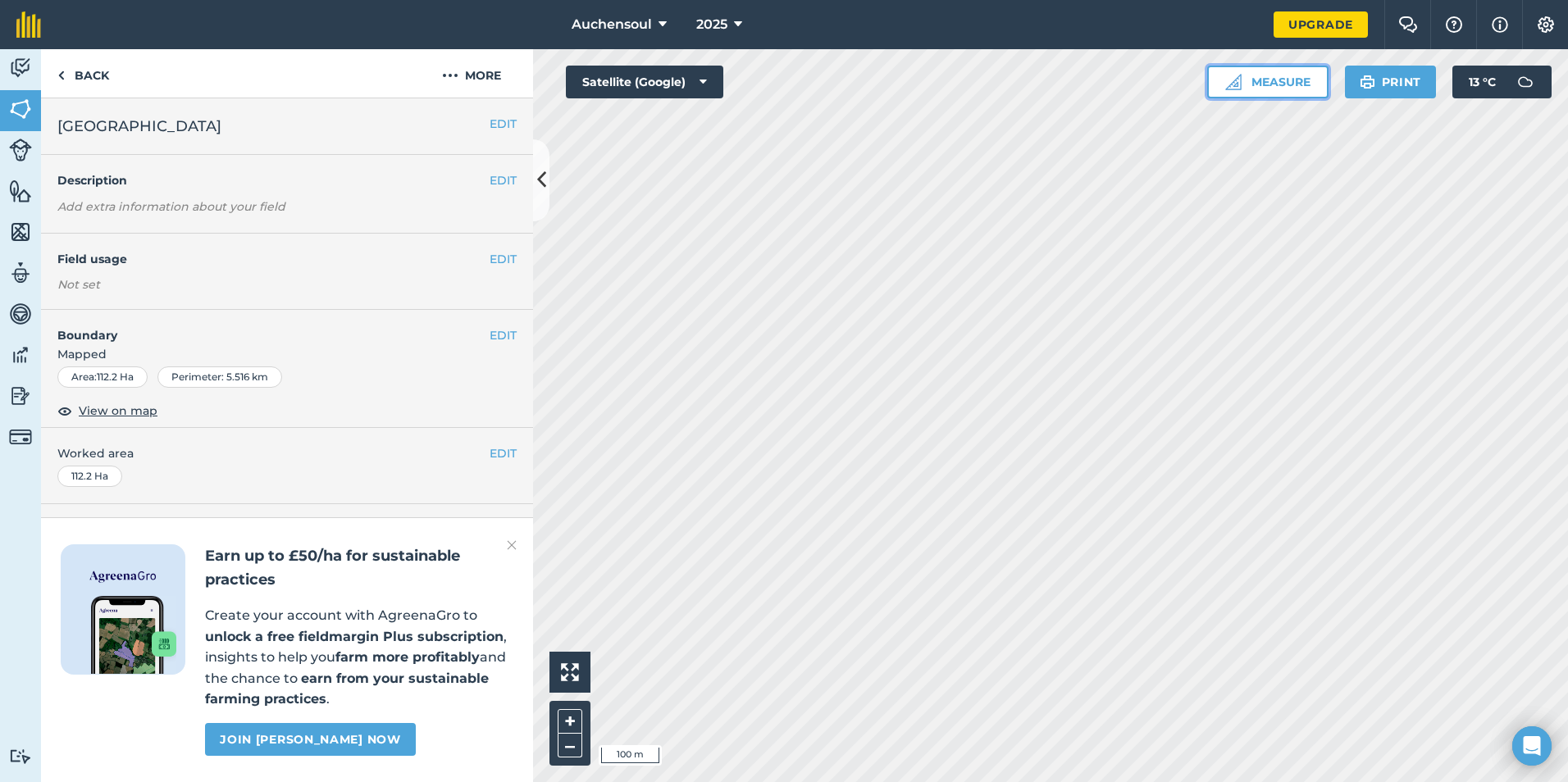
click at [1264, 92] on button "Measure" at bounding box center [1268, 82] width 122 height 32
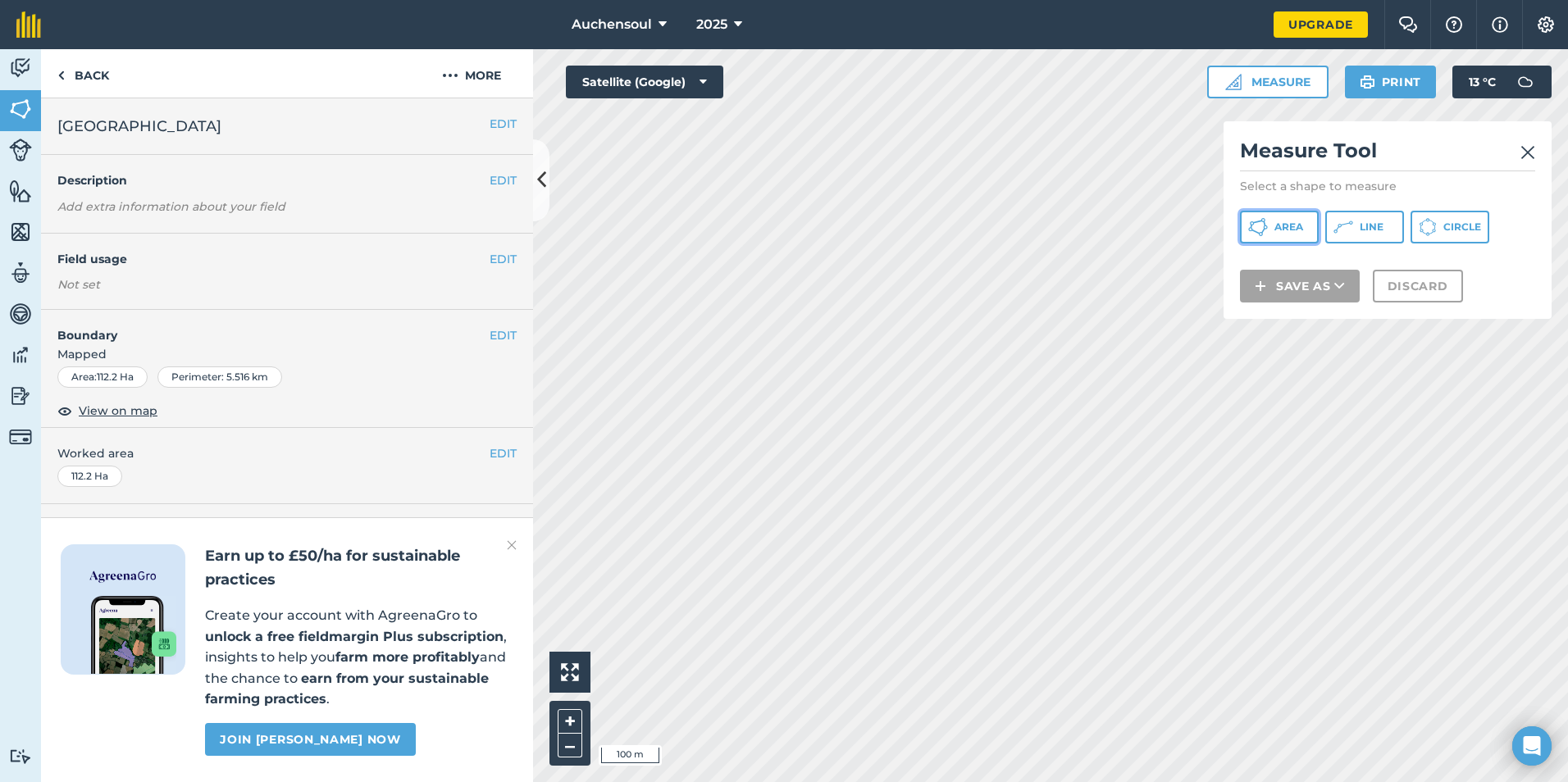
click at [1304, 226] on button "Area" at bounding box center [1279, 227] width 78 height 32
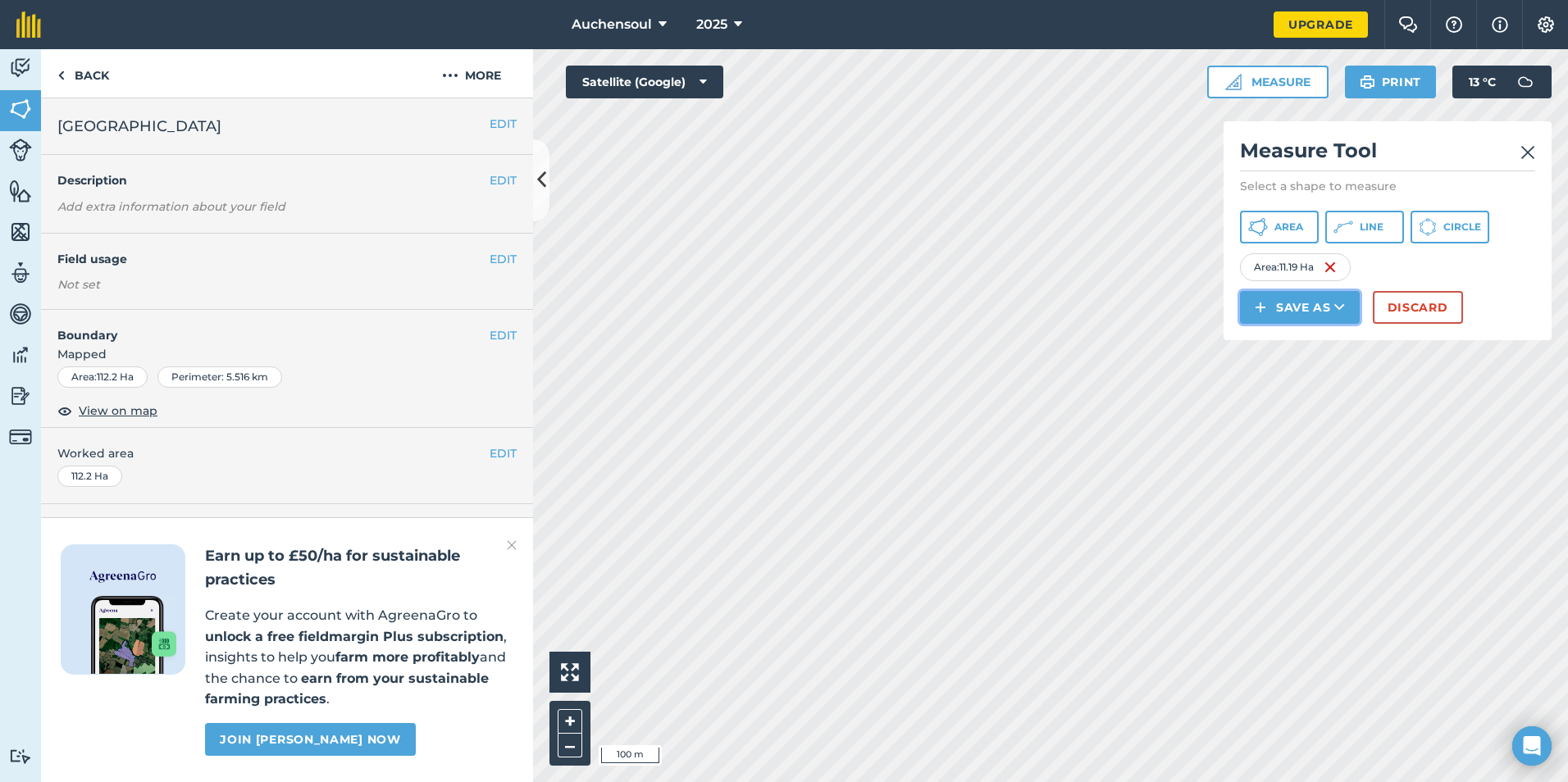
click at [1332, 307] on button "Save as" at bounding box center [1300, 306] width 120 height 32
click at [1281, 348] on link "Field" at bounding box center [1300, 344] width 115 height 36
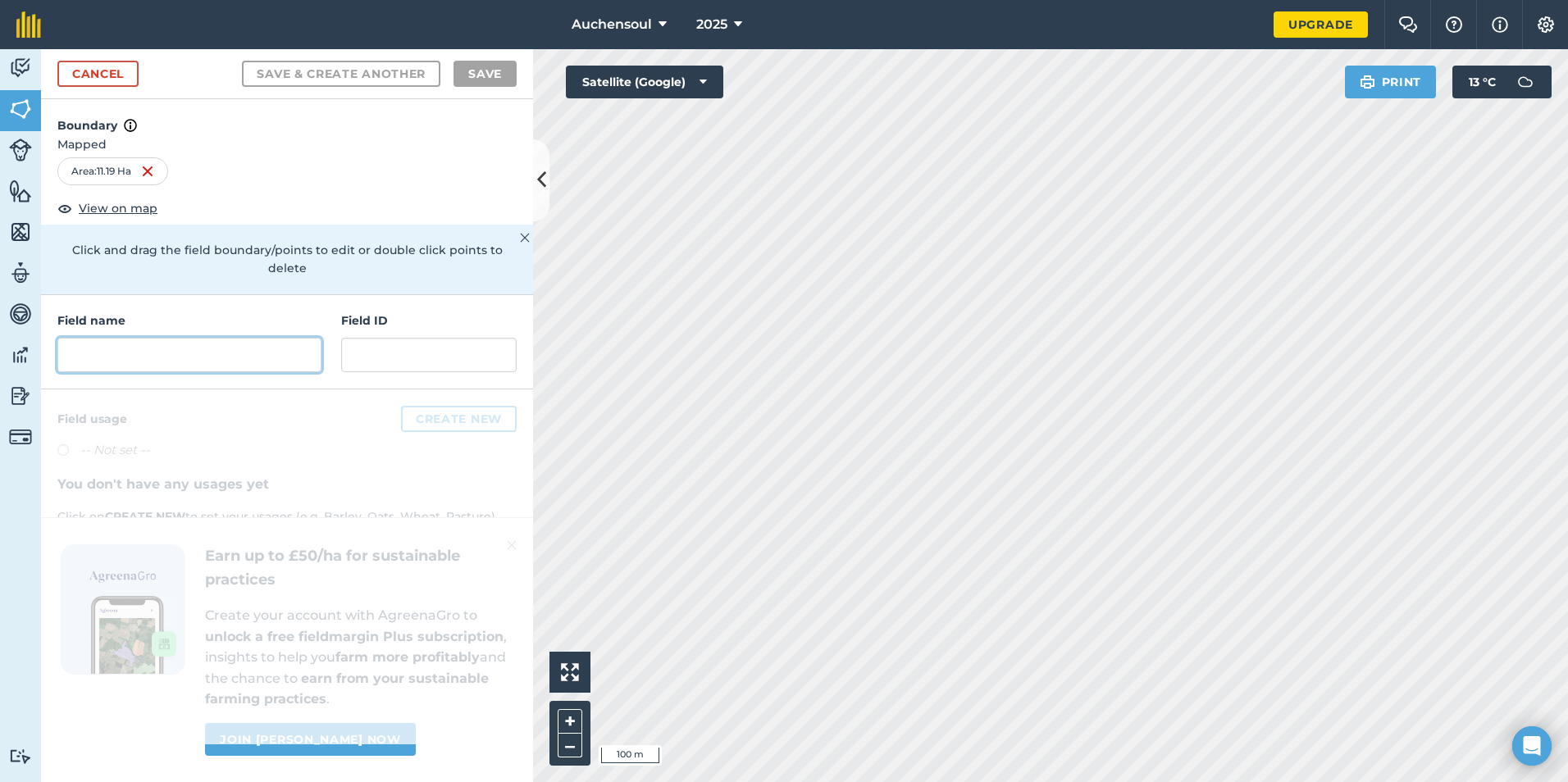
click at [267, 337] on input "text" at bounding box center [189, 354] width 264 height 34
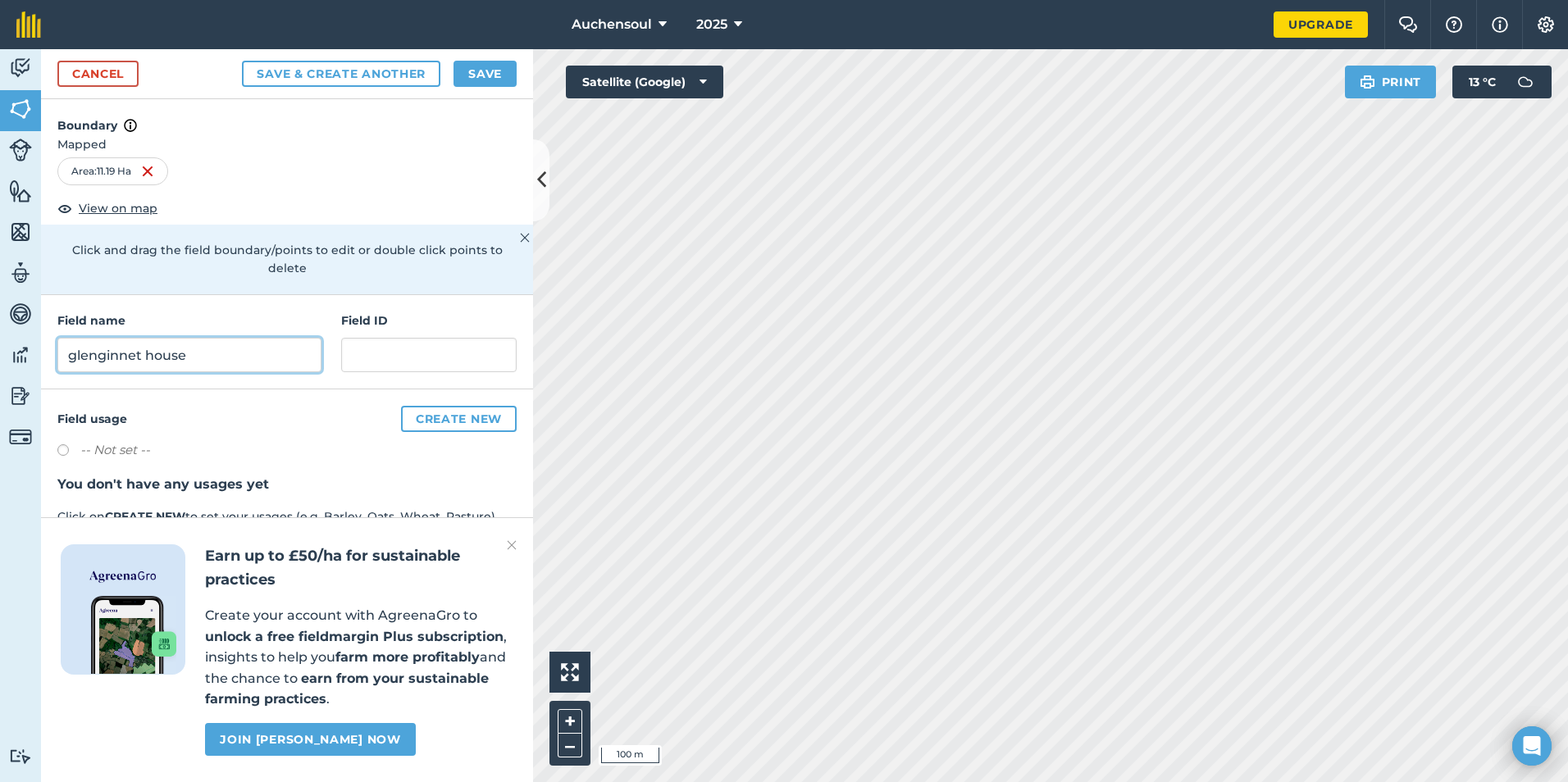
type input "glenginnet house"
click at [483, 77] on button "Save" at bounding box center [485, 73] width 63 height 26
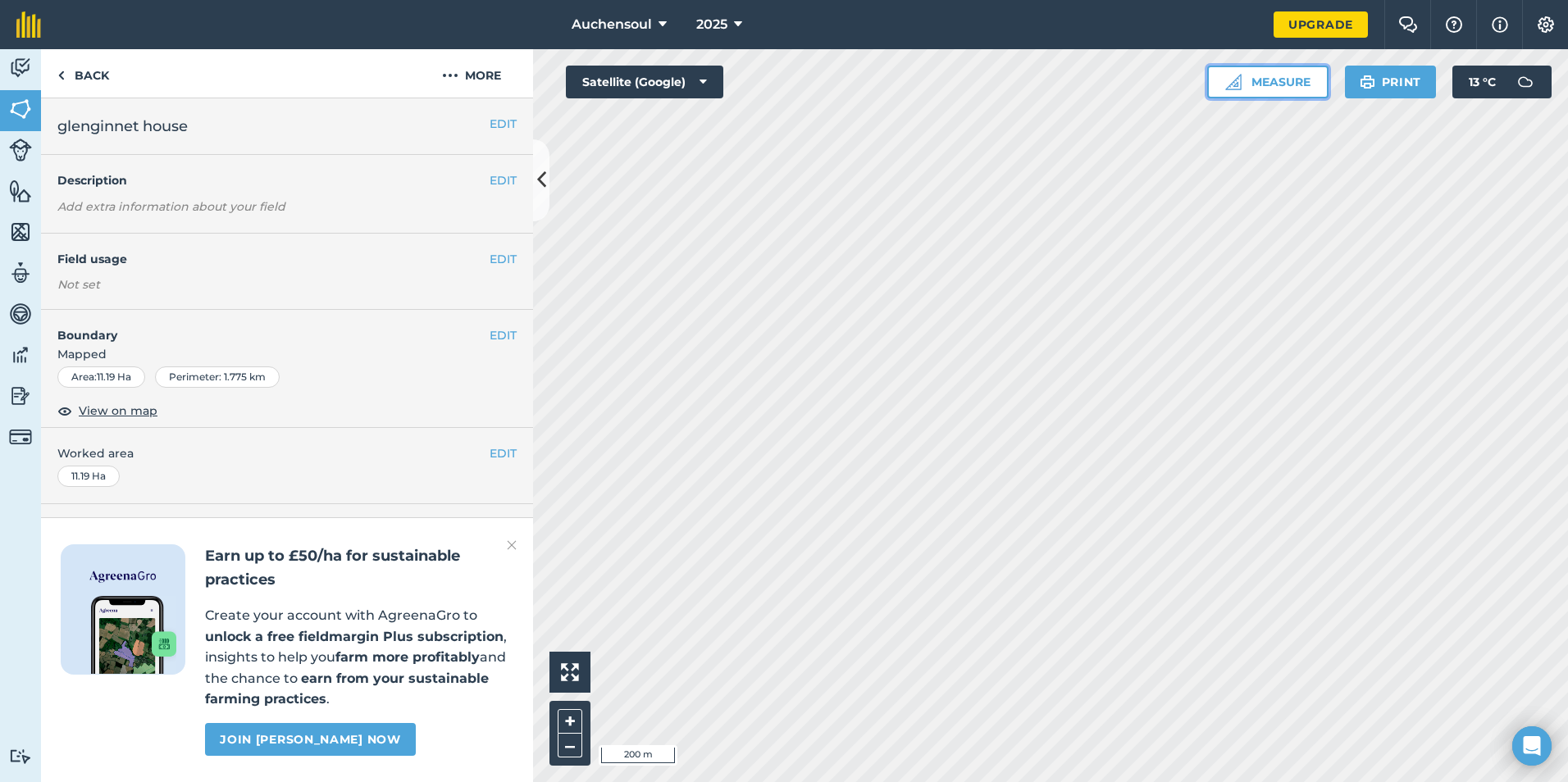
click at [1286, 82] on button "Measure" at bounding box center [1268, 82] width 122 height 32
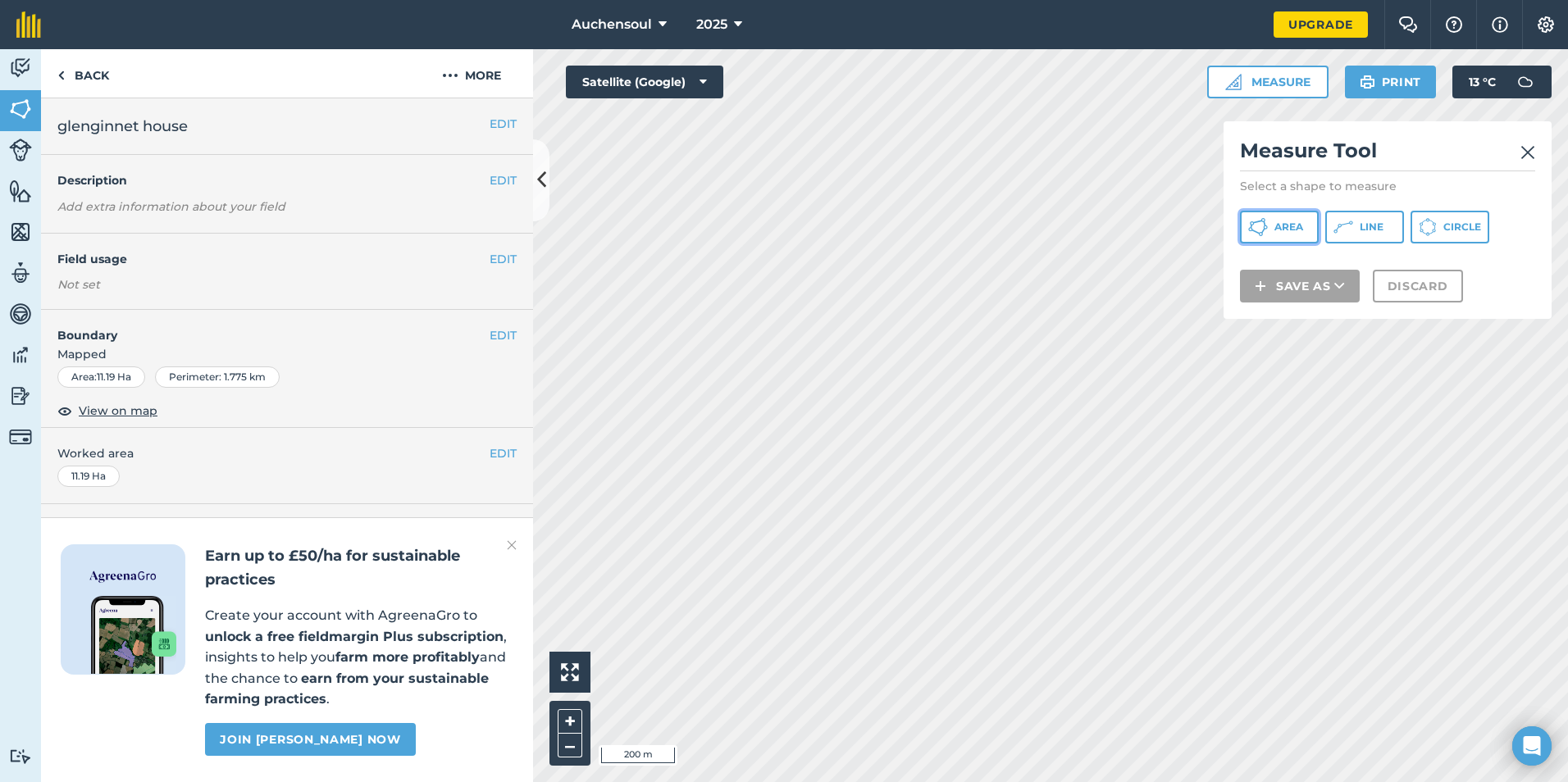
click at [1273, 227] on button "Area" at bounding box center [1279, 227] width 78 height 32
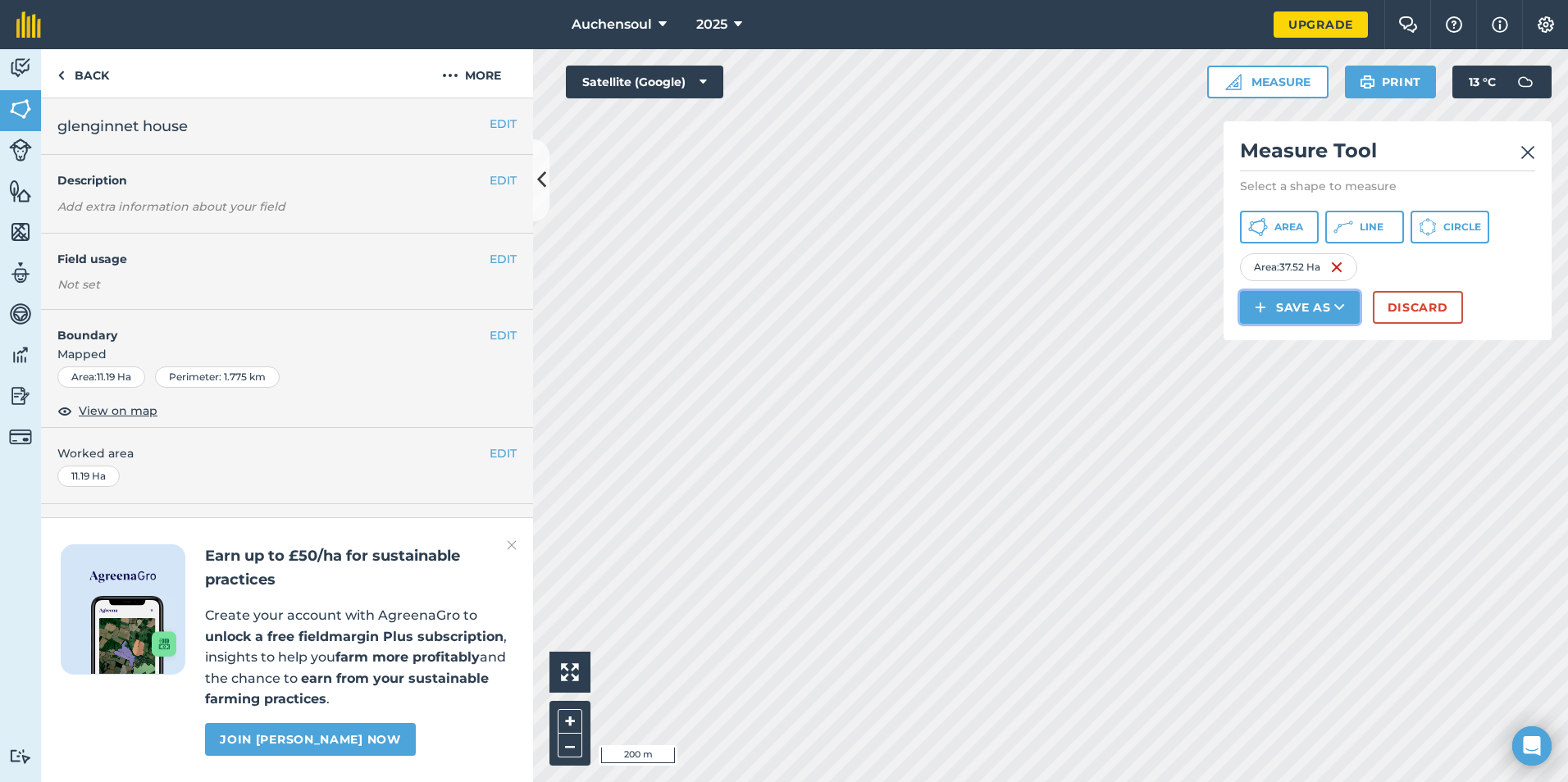
click at [1322, 303] on button "Save as" at bounding box center [1300, 306] width 120 height 32
click at [1280, 355] on link "Field" at bounding box center [1300, 344] width 115 height 36
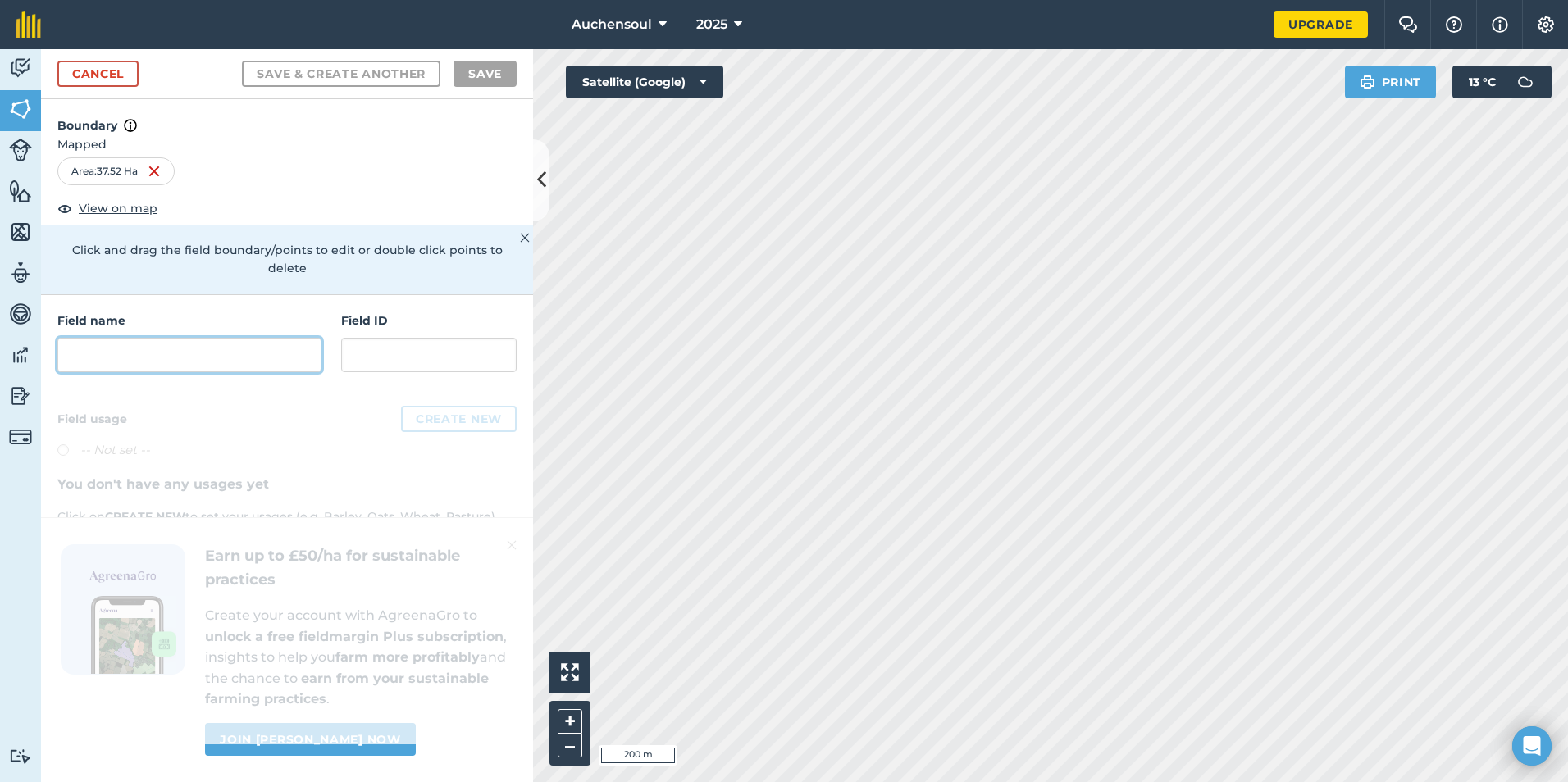
click at [236, 345] on input "text" at bounding box center [189, 354] width 264 height 34
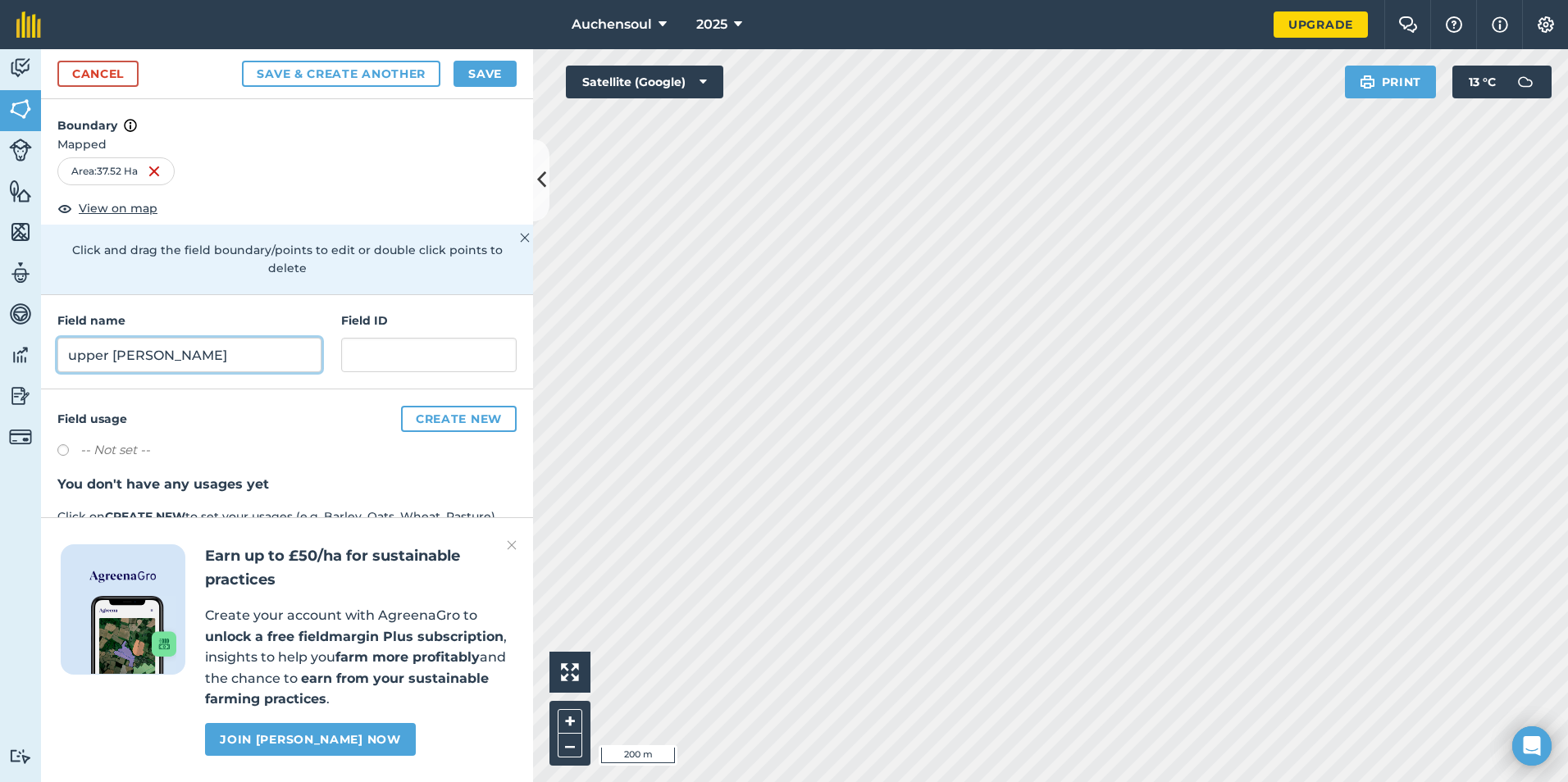
type input "upper barr"
click at [482, 71] on button "Save" at bounding box center [485, 73] width 63 height 26
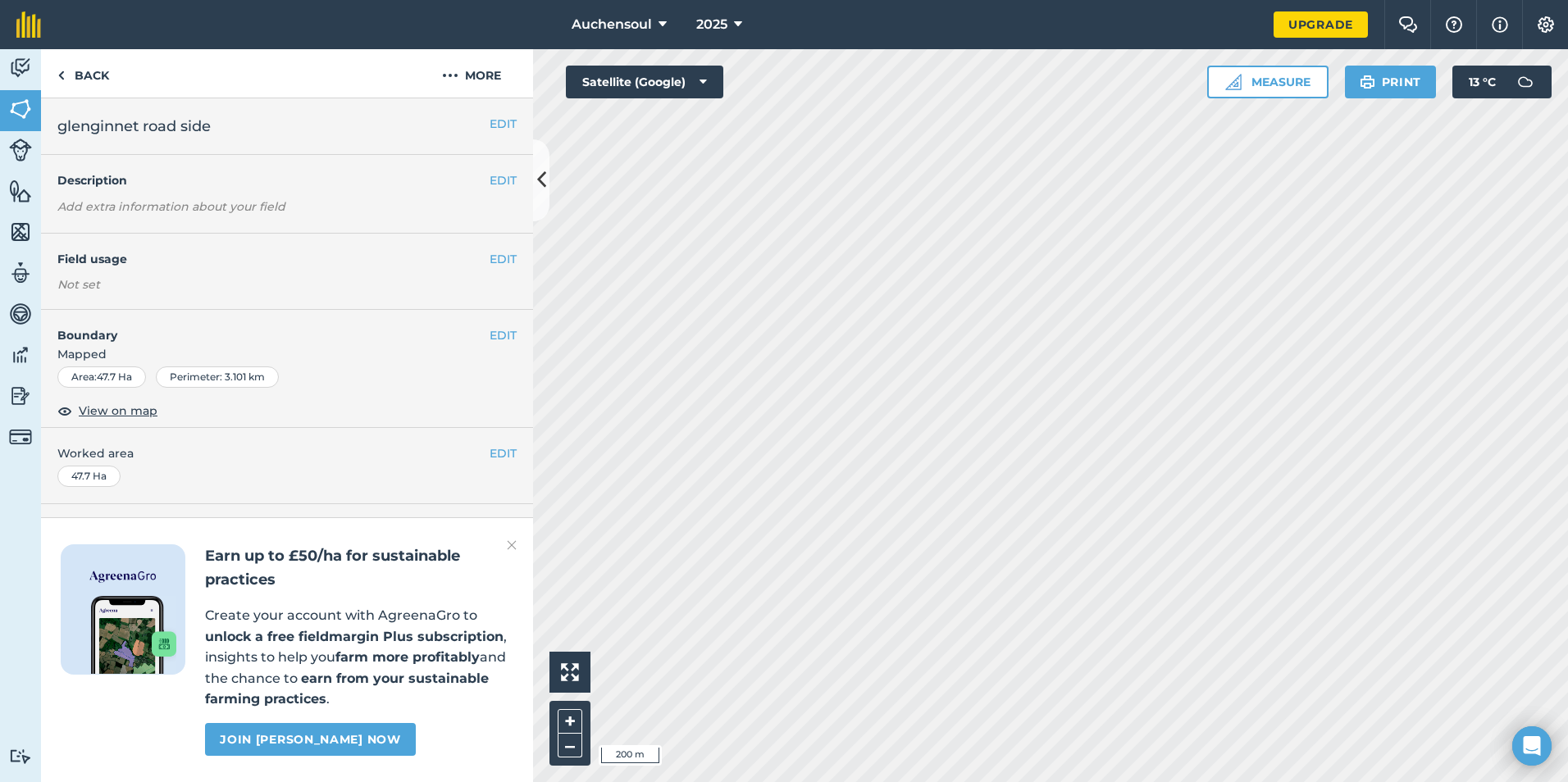
click at [1122, 781] on html "Auchensoul 2025 Upgrade Farm Chat Help Info Settings Map printing is not availa…" at bounding box center [784, 391] width 1568 height 782
click at [990, 781] on html "Auchensoul 2025 Upgrade Farm Chat Help Info Settings Map printing is not availa…" at bounding box center [784, 391] width 1568 height 782
click at [1271, 94] on button "Measure" at bounding box center [1268, 82] width 122 height 32
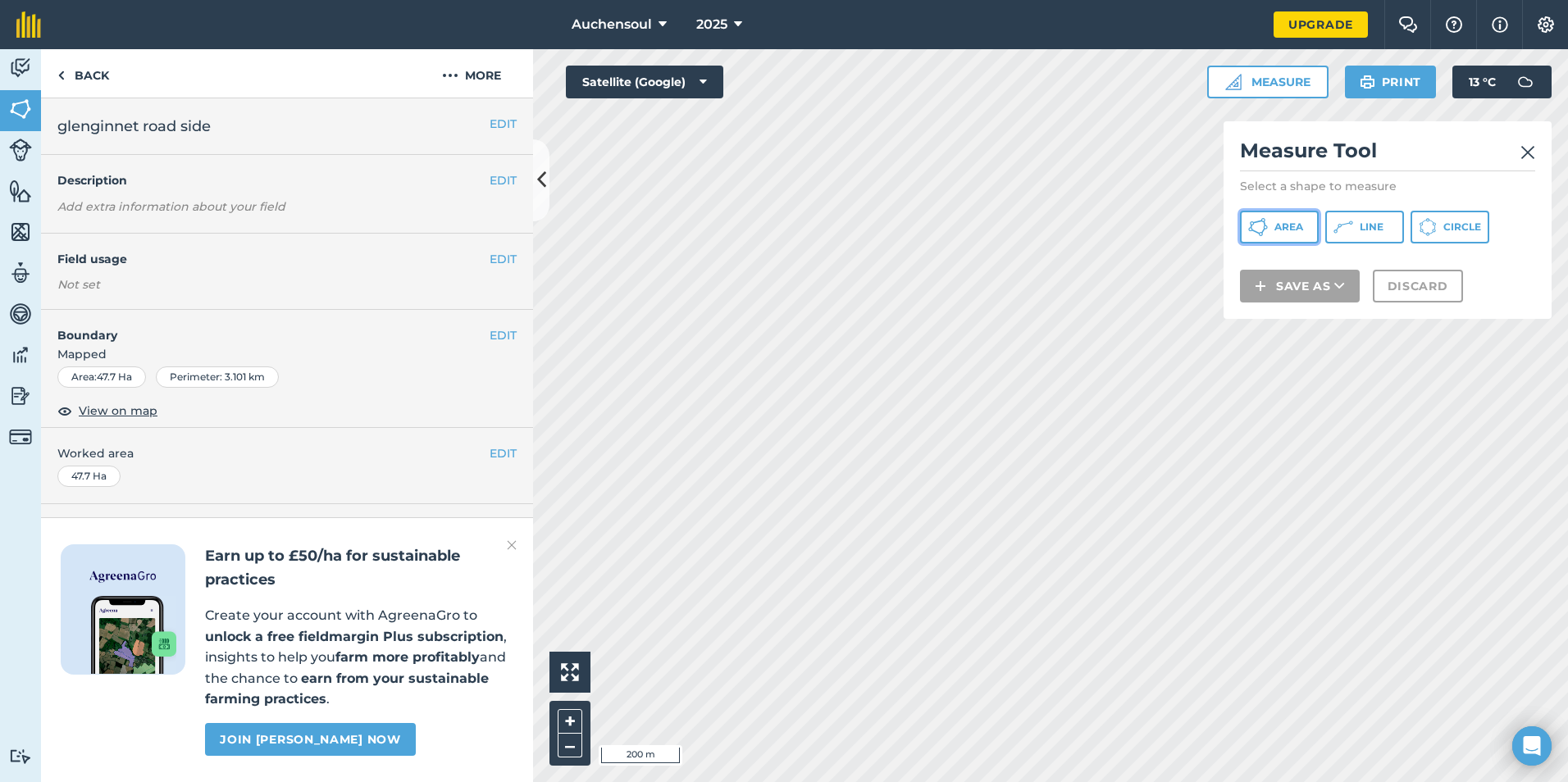
click at [1268, 231] on button "Area" at bounding box center [1279, 227] width 78 height 32
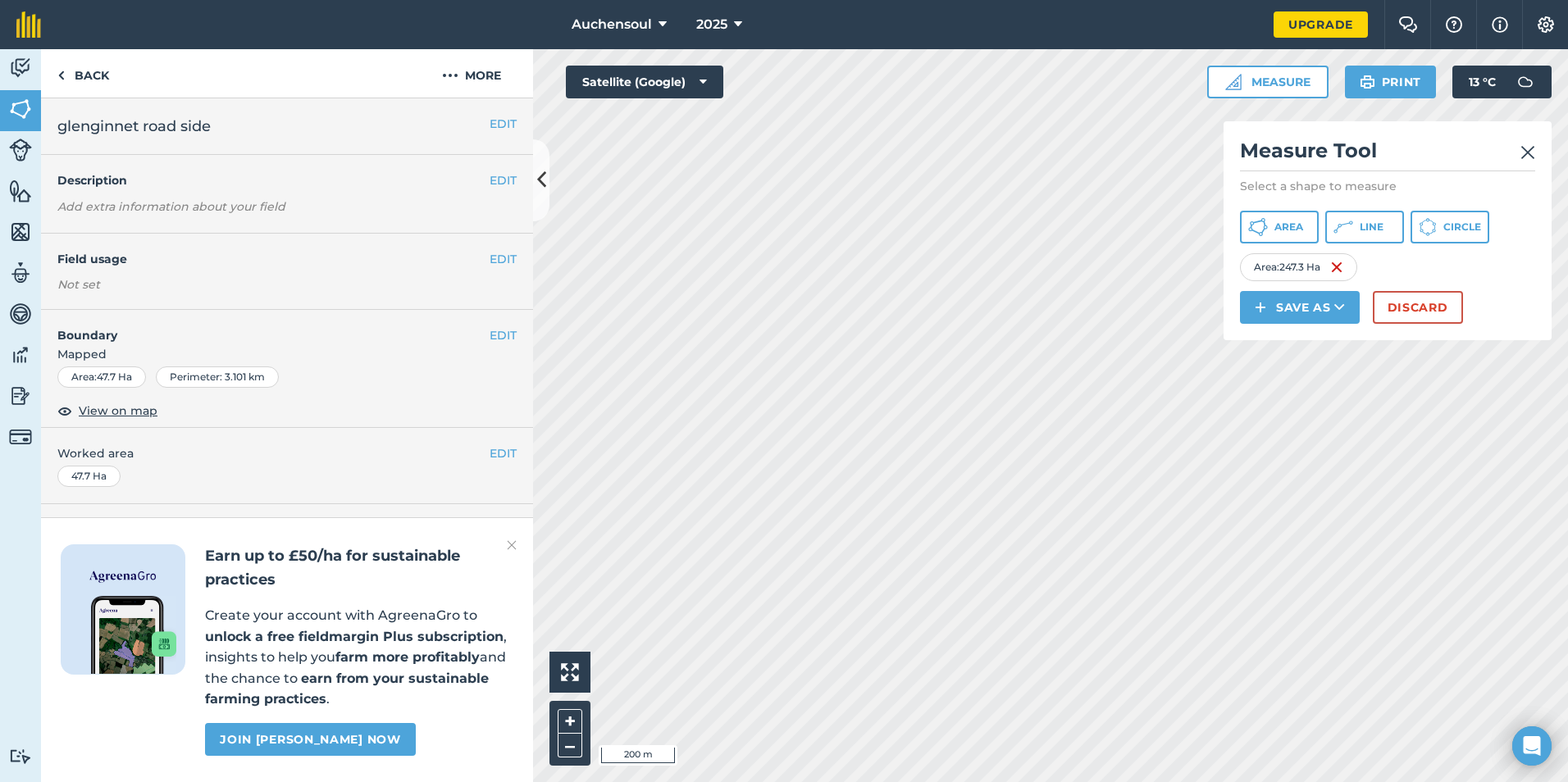
click at [622, 0] on html "Auchensoul 2025 Upgrade Farm Chat Help Info Settings Map printing is not availa…" at bounding box center [784, 391] width 1568 height 782
click at [536, 24] on div "Auchensoul 2025 Upgrade Farm Chat Help Info Settings Map printing is not availa…" at bounding box center [784, 391] width 1568 height 782
click at [482, 543] on div "Activity Fields Livestock Features Maps Team Vehicles Data Reporting Billing Tu…" at bounding box center [784, 416] width 1568 height 733
click at [523, 567] on div "Activity Fields Livestock Features Maps Team Vehicles Data Reporting Billing Tu…" at bounding box center [784, 416] width 1568 height 733
click at [443, 575] on div "Activity Fields Livestock Features Maps Team Vehicles Data Reporting Billing Tu…" at bounding box center [784, 416] width 1568 height 733
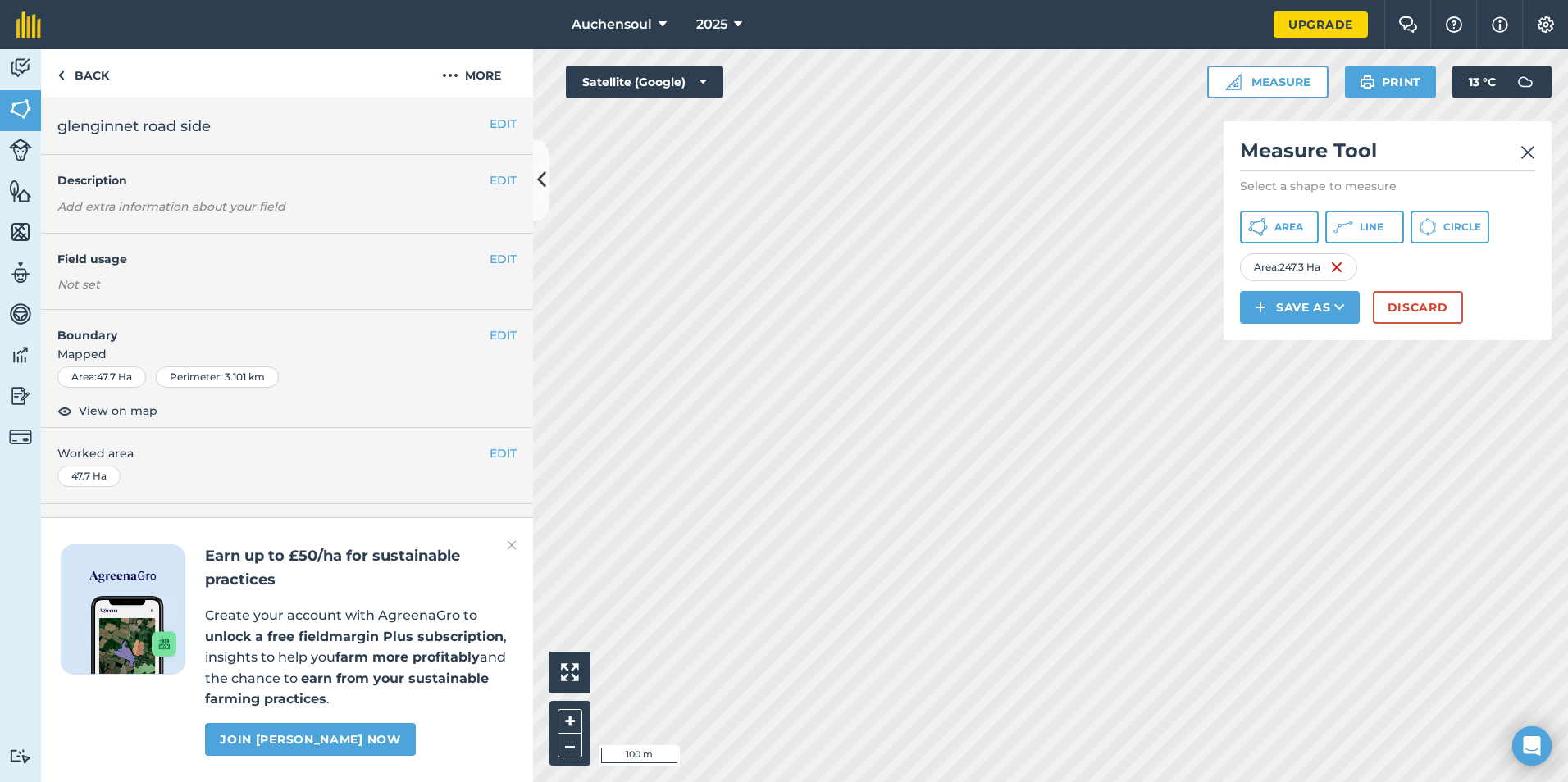
click at [1506, 158] on div "Click to start drawing i 100 m + – Satellite (Google) Measure Measure Tool Sele…" at bounding box center [1051, 416] width 1035 height 733
click at [1567, 647] on html "Auchensoul 2025 Upgrade Farm Chat Help Info Settings Map printing is not availa…" at bounding box center [784, 391] width 1568 height 782
click at [1374, 248] on div "Click to start drawing i 100 m + – Satellite (Google) Measure Measure Tool Sele…" at bounding box center [1051, 416] width 1035 height 733
click at [1238, 296] on div "Click to start drawing i 100 m + – Satellite (Google) Measure Measure Tool Sele…" at bounding box center [1051, 416] width 1035 height 733
click at [1244, 781] on html "Auchensoul 2025 Upgrade Farm Chat Help Info Settings Map printing is not availa…" at bounding box center [784, 391] width 1568 height 782
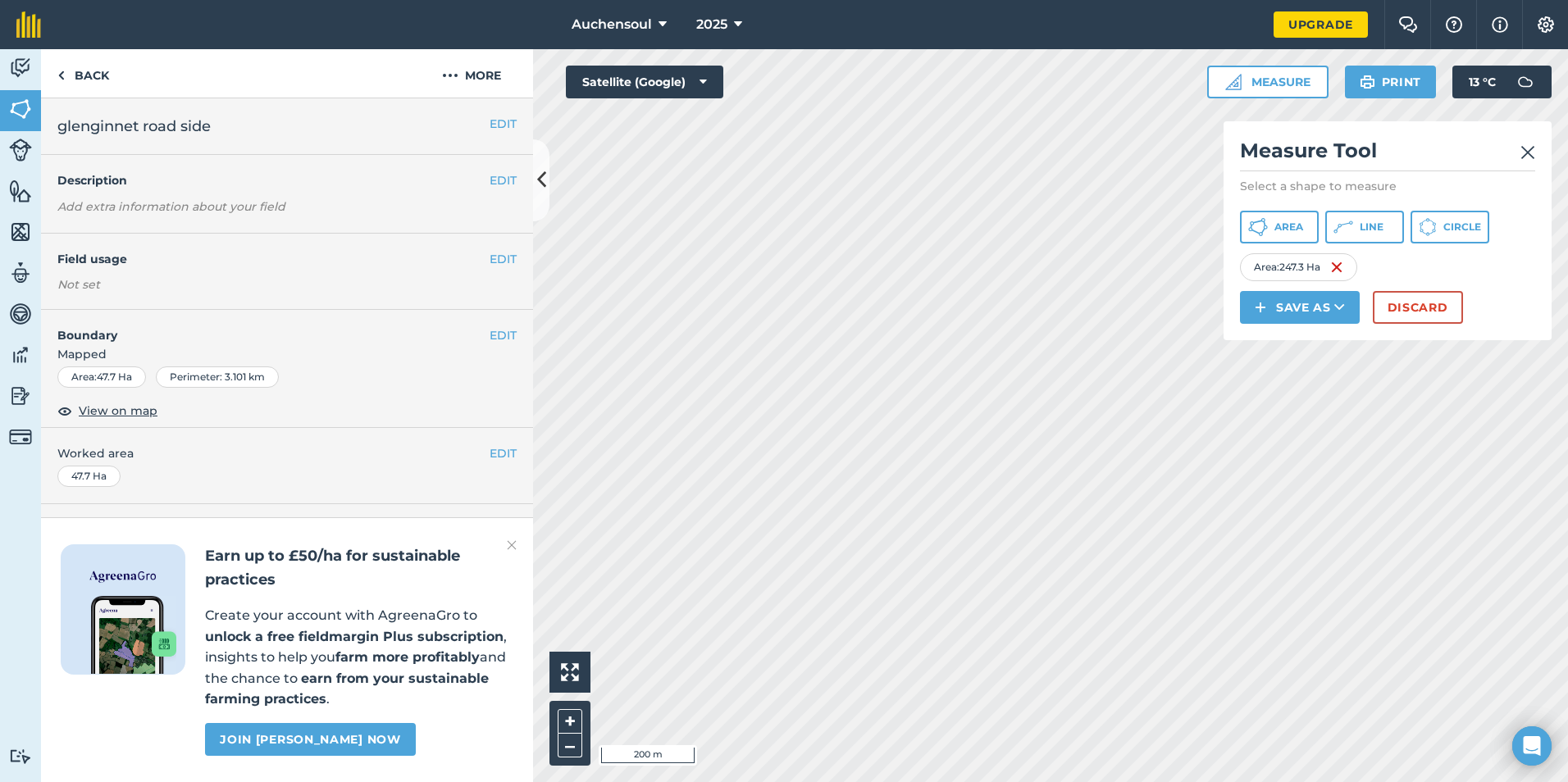
click at [1057, 781] on html "Auchensoul 2025 Upgrade Farm Chat Help Info Settings Map printing is not availa…" at bounding box center [784, 391] width 1568 height 782
click at [841, 781] on html "Auchensoul 2025 Upgrade Farm Chat Help Info Settings Map printing is not availa…" at bounding box center [784, 391] width 1568 height 782
click at [491, 371] on div "Activity Fields Livestock Features Maps Team Vehicles Data Reporting Billing Tu…" at bounding box center [784, 416] width 1568 height 733
click at [1567, 497] on html "Auchensoul 2025 Upgrade Farm Chat Help Info Settings Map printing is not availa…" at bounding box center [784, 391] width 1568 height 782
click at [1227, 186] on div "Click to start drawing i 500 m + – Satellite (Google) Measure Measure Tool Sele…" at bounding box center [1051, 416] width 1035 height 733
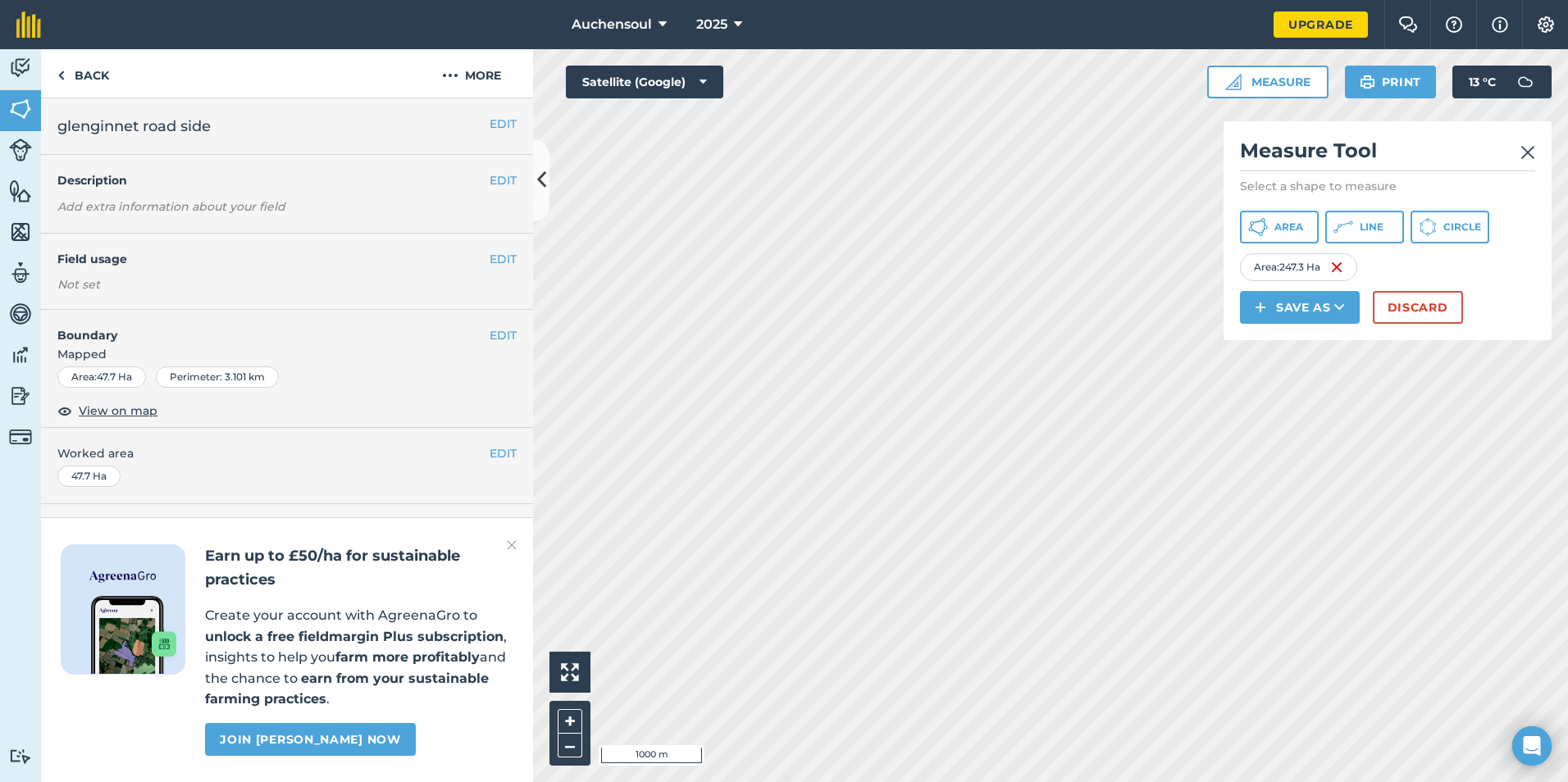
click at [1266, 181] on div "Click to start drawing i 1000 m + – Satellite (Google) Measure Measure Tool Sel…" at bounding box center [1051, 416] width 1035 height 733
click at [1438, 304] on div "Click to start drawing i 100 m + – Satellite (Google) Measure Measure Tool Sele…" at bounding box center [1051, 416] width 1035 height 733
click at [1567, 496] on html "Auchensoul 2025 Upgrade Farm Chat Help Info Settings Map printing is not availa…" at bounding box center [784, 391] width 1568 height 782
click at [941, 781] on html "Auchensoul 2025 Upgrade Farm Chat Help Info Settings Map printing is not availa…" at bounding box center [784, 391] width 1568 height 782
